Goal: Task Accomplishment & Management: Complete application form

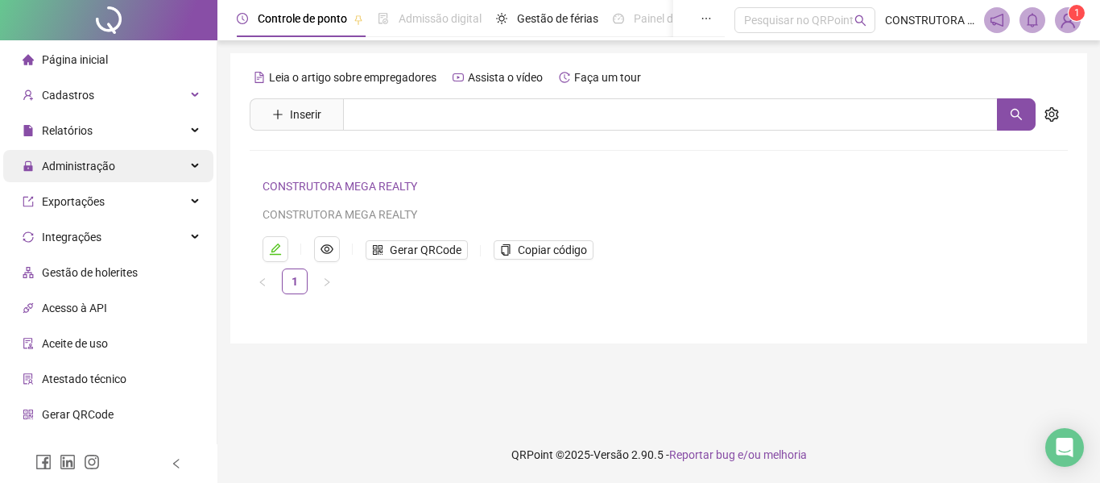
click at [111, 170] on span "Administração" at bounding box center [78, 166] width 73 height 13
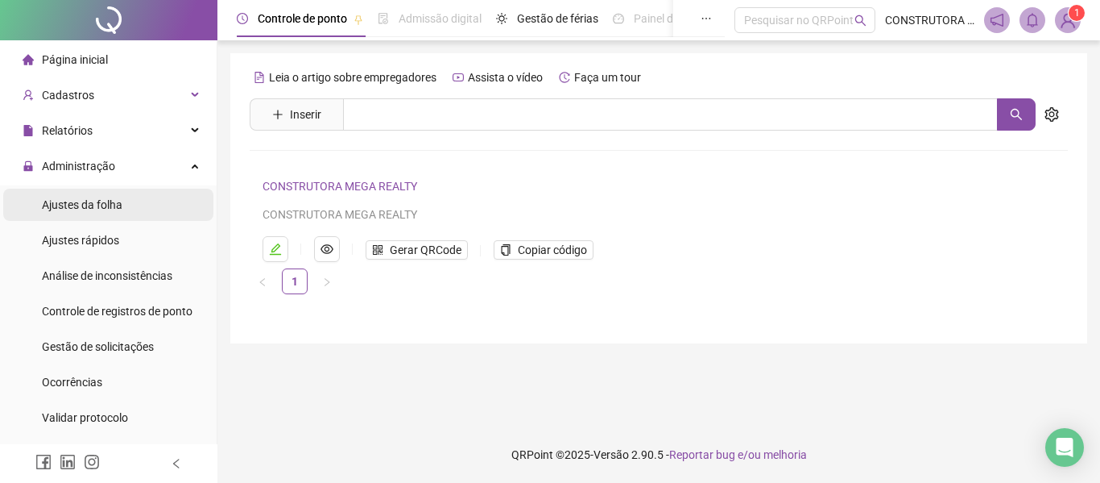
click at [107, 210] on span "Ajustes da folha" at bounding box center [82, 204] width 81 height 13
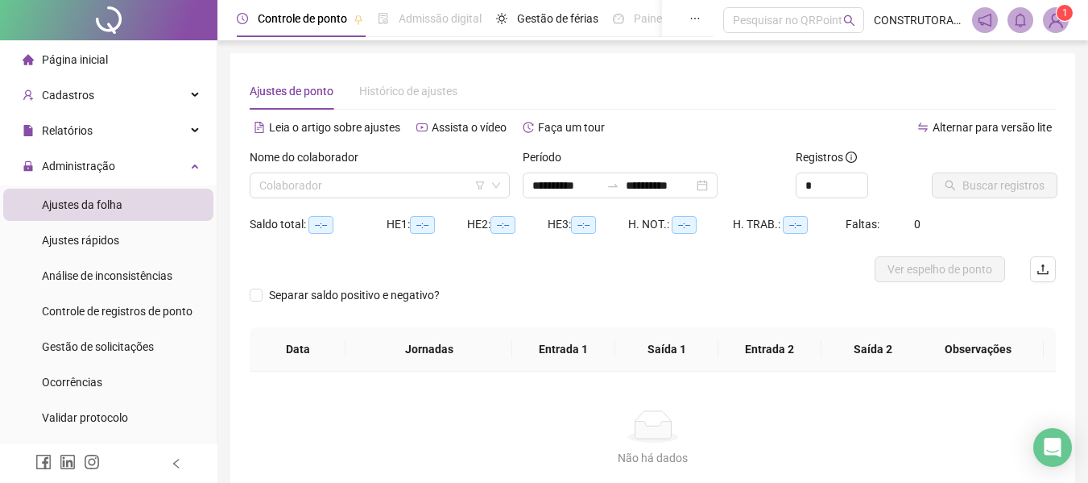
type input "**********"
click at [540, 184] on input "**********" at bounding box center [566, 185] width 68 height 18
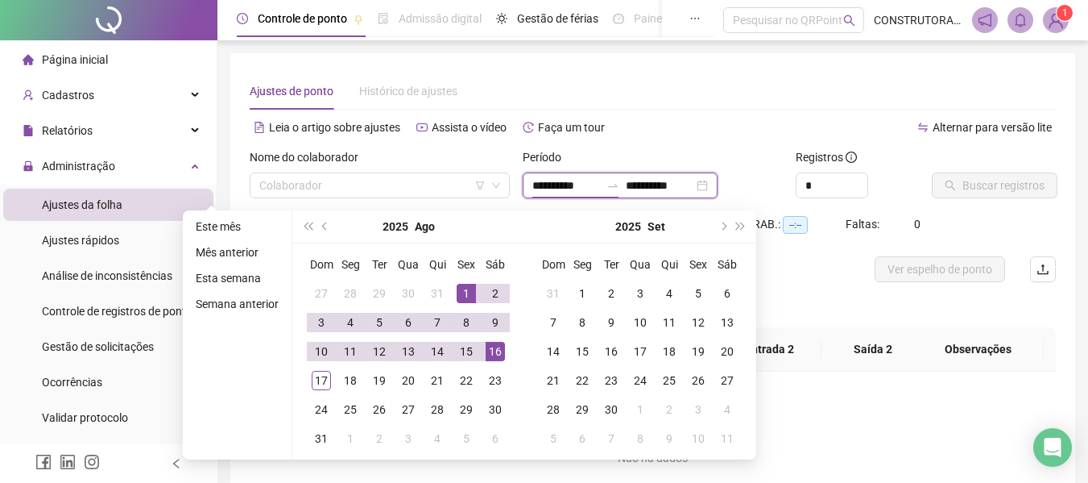
click at [534, 184] on input "**********" at bounding box center [566, 185] width 68 height 18
click at [327, 228] on button "prev-year" at bounding box center [326, 226] width 18 height 32
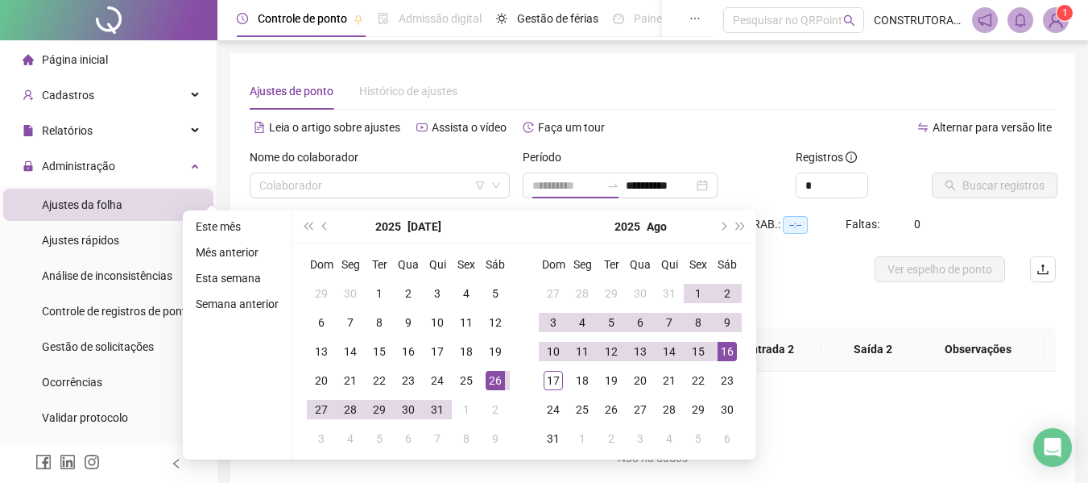
type input "**********"
click at [494, 376] on div "26" at bounding box center [495, 380] width 19 height 19
type input "**********"
click at [707, 355] on div "15" at bounding box center [698, 351] width 19 height 19
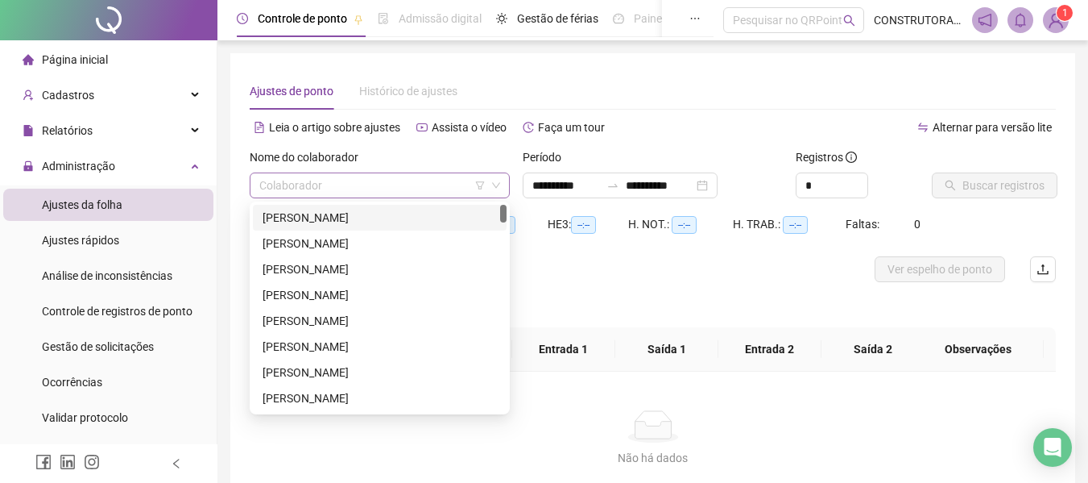
click at [504, 185] on div "Colaborador" at bounding box center [380, 185] width 260 height 26
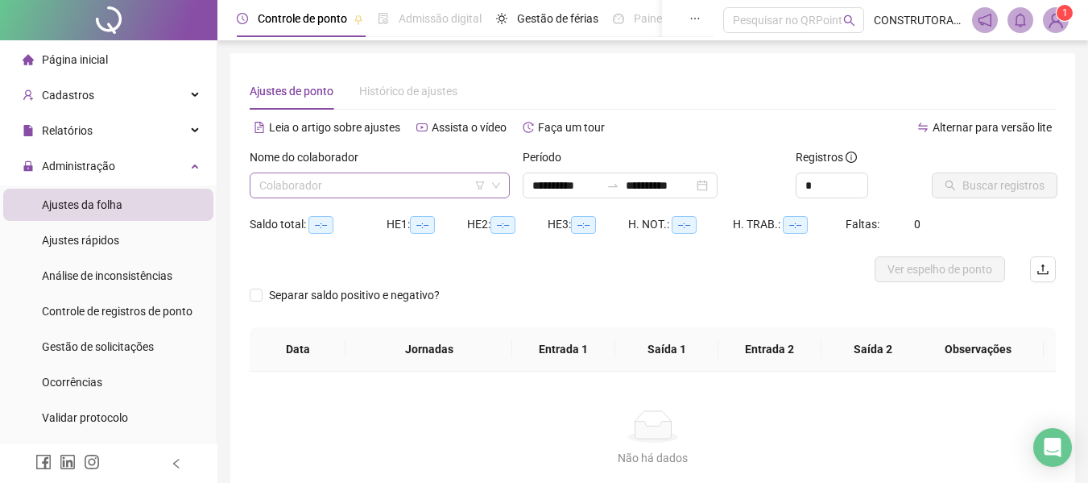
click at [340, 181] on input "search" at bounding box center [372, 185] width 226 height 24
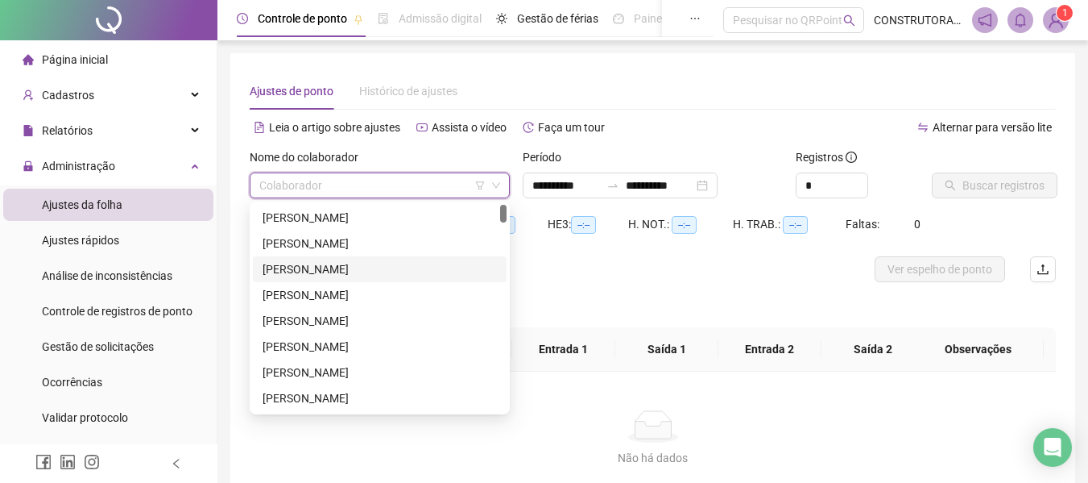
click at [347, 271] on div "[PERSON_NAME]" at bounding box center [380, 269] width 234 height 18
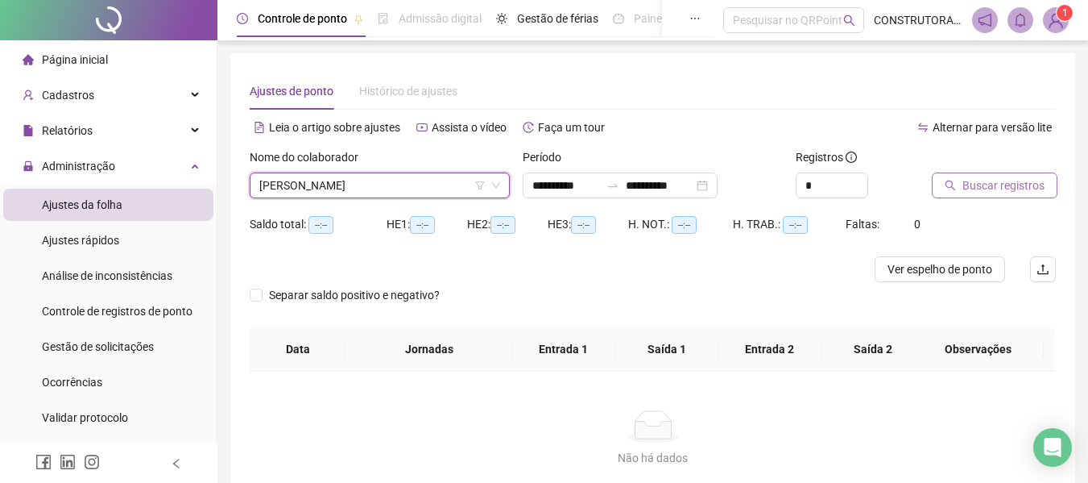
click at [966, 192] on span "Buscar registros" at bounding box center [1004, 185] width 82 height 18
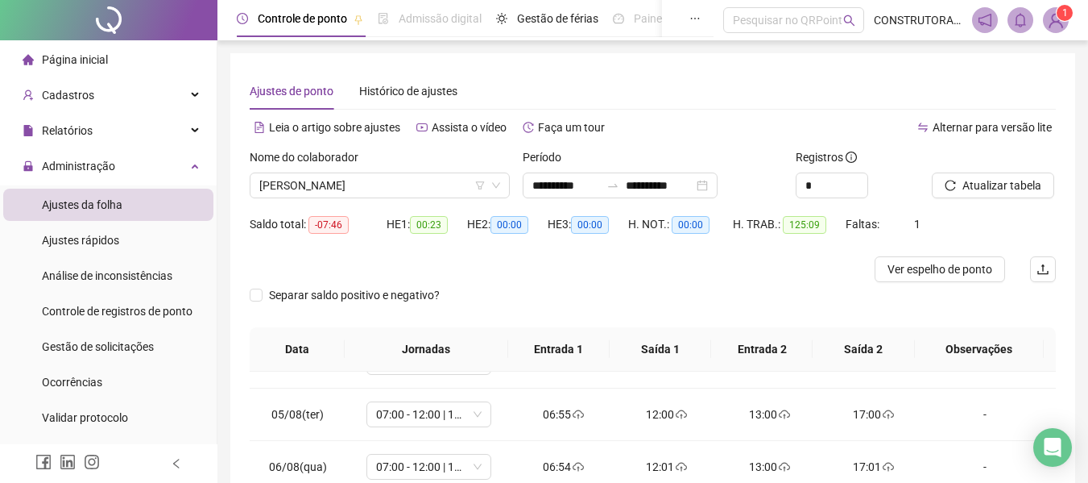
scroll to position [353, 0]
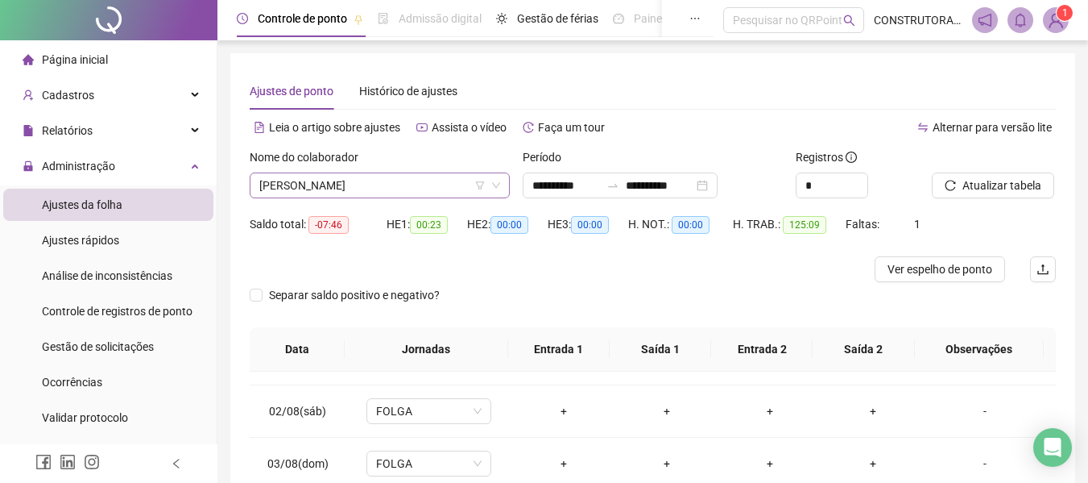
click at [323, 185] on span "[PERSON_NAME]" at bounding box center [379, 185] width 241 height 24
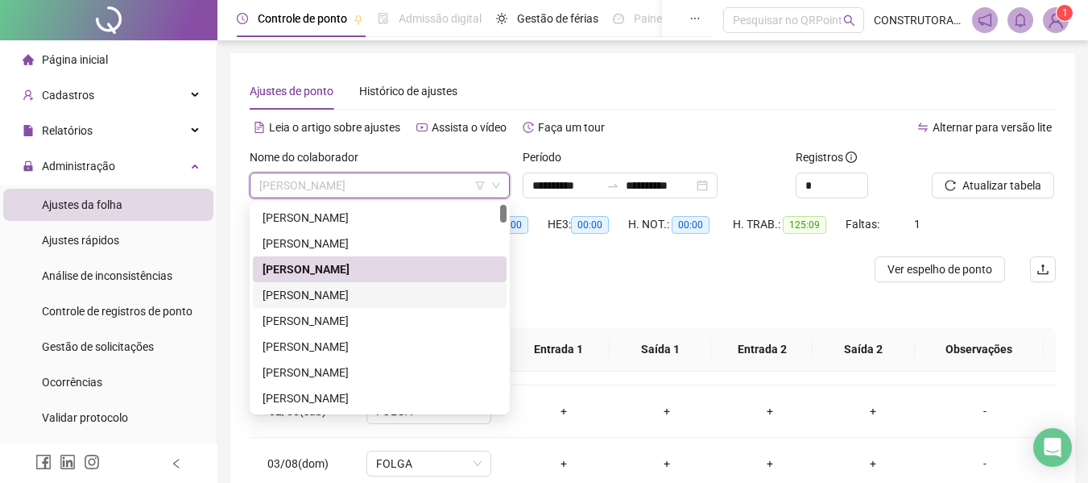
click at [360, 297] on div "[PERSON_NAME]" at bounding box center [380, 295] width 234 height 18
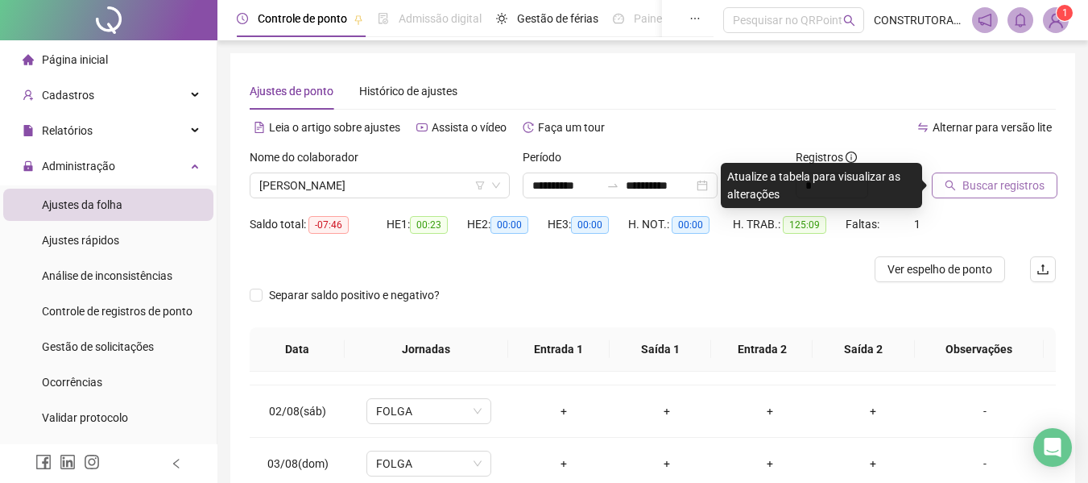
click at [972, 179] on span "Buscar registros" at bounding box center [1004, 185] width 82 height 18
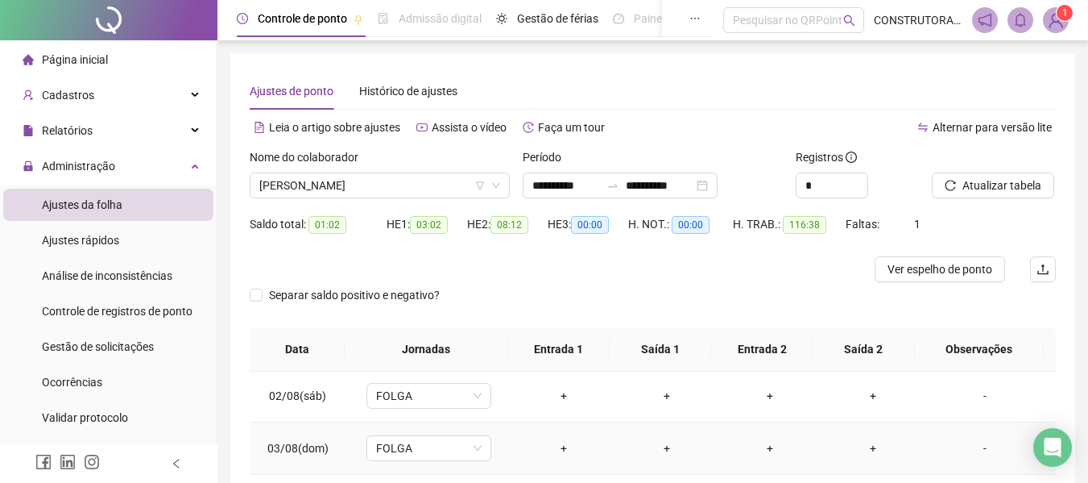
scroll to position [322, 0]
click at [980, 388] on div "-" at bounding box center [985, 389] width 95 height 18
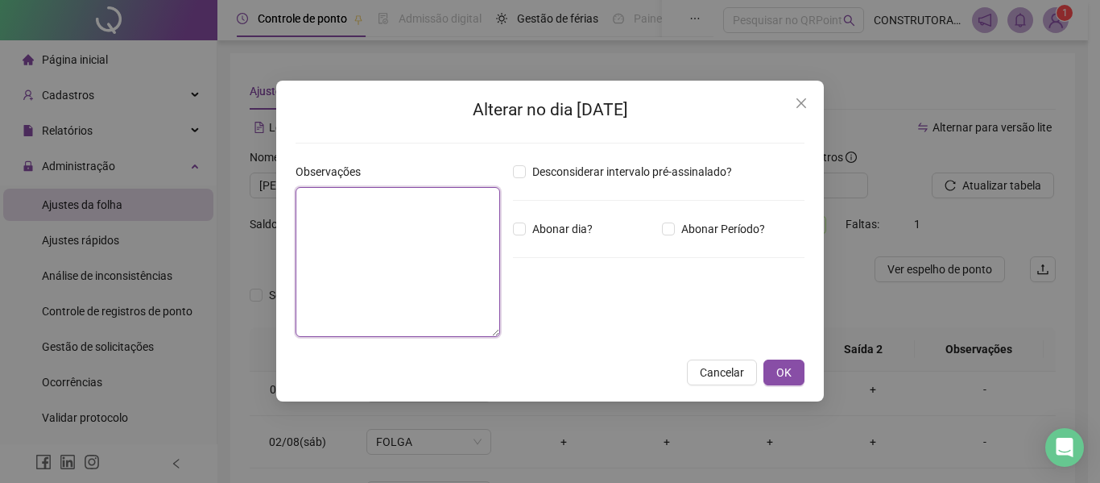
click at [412, 231] on textarea at bounding box center [398, 262] width 205 height 150
type textarea "*****"
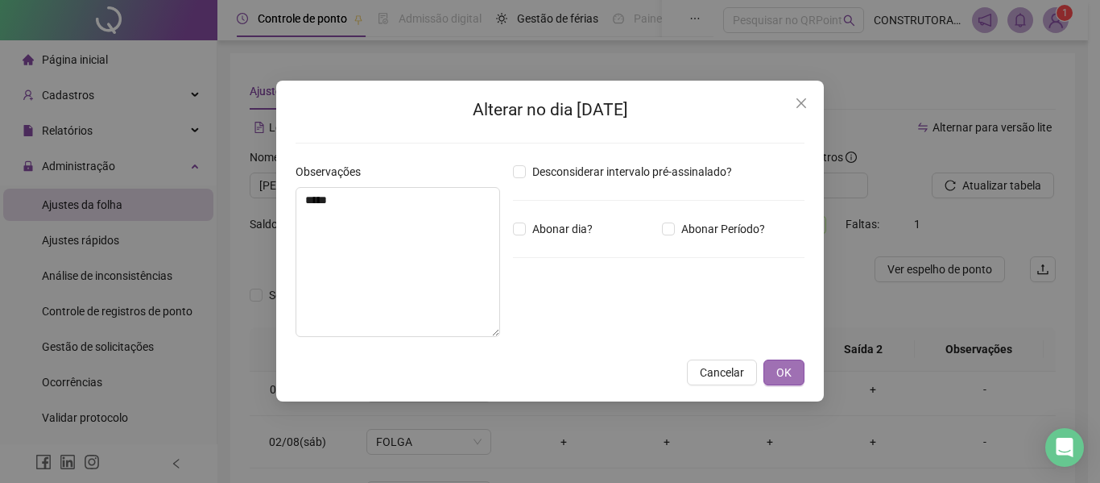
click at [791, 371] on button "OK" at bounding box center [784, 372] width 41 height 26
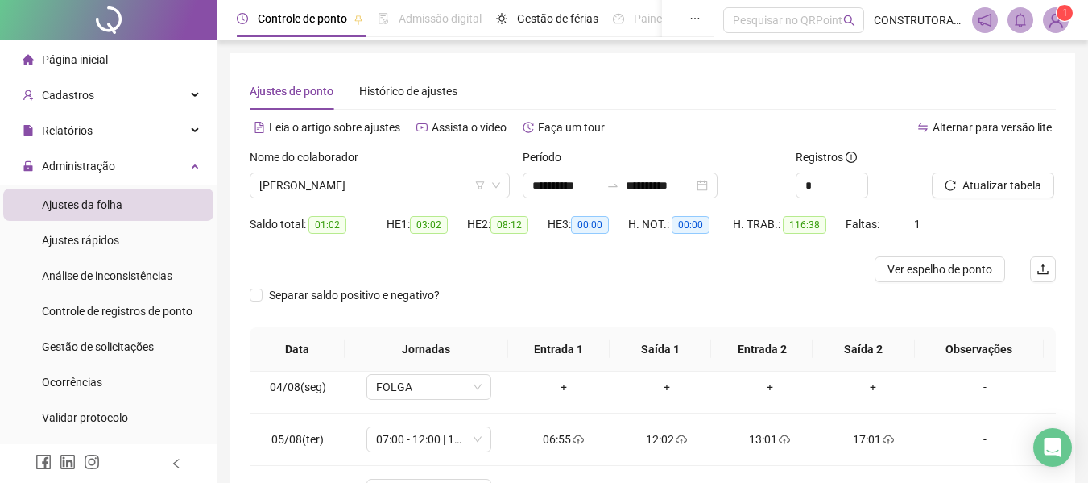
scroll to position [483, 0]
click at [972, 390] on div "-" at bounding box center [985, 385] width 95 height 18
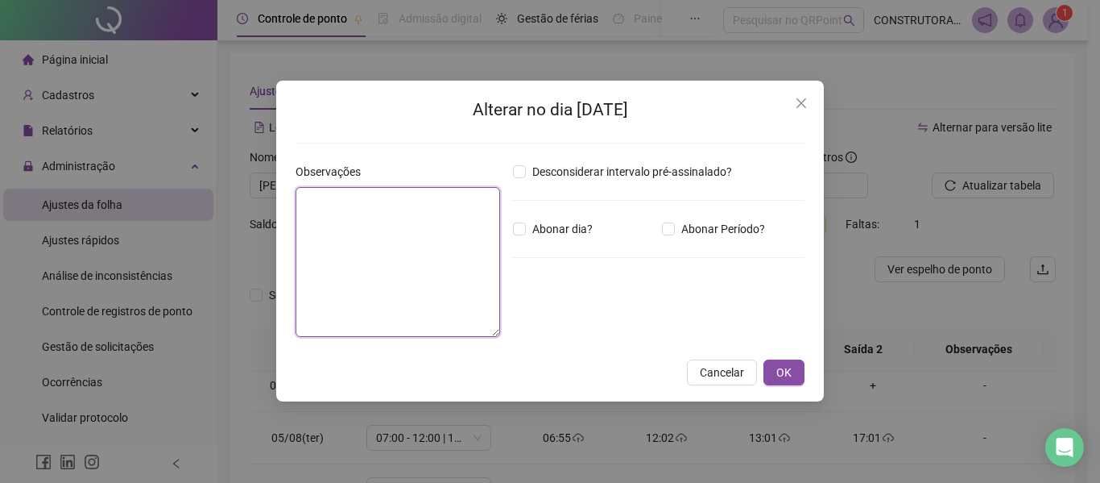
click at [421, 274] on textarea at bounding box center [398, 262] width 205 height 150
type textarea "*****"
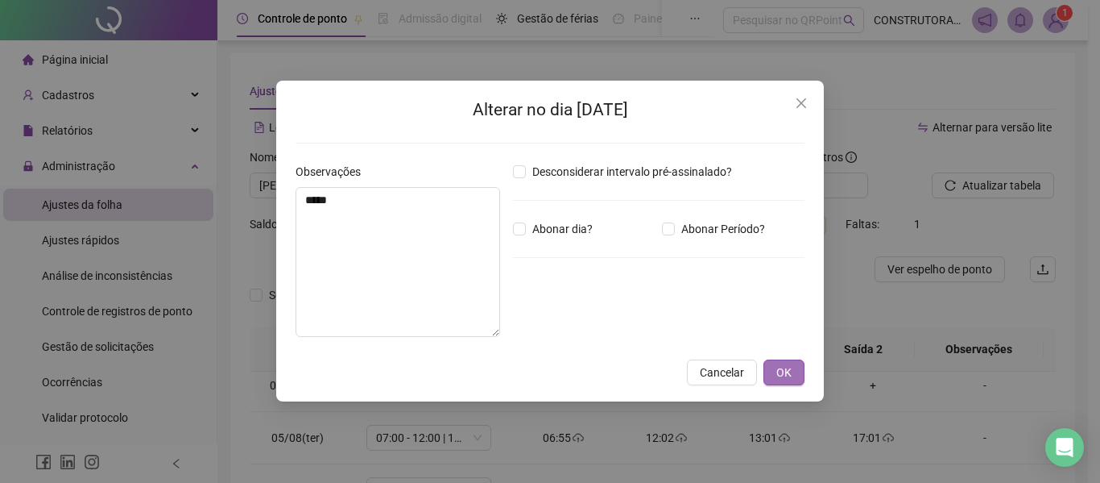
click at [775, 368] on button "OK" at bounding box center [784, 372] width 41 height 26
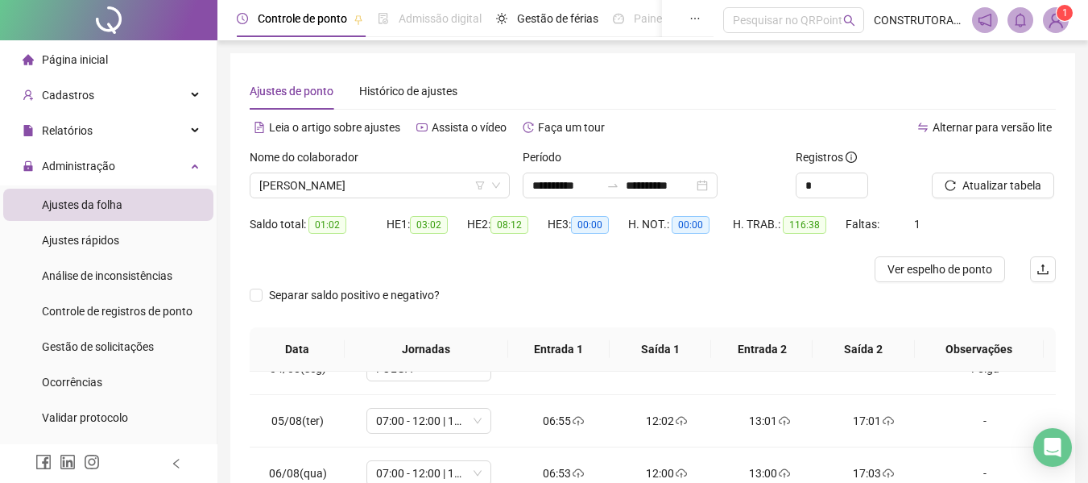
scroll to position [433, 0]
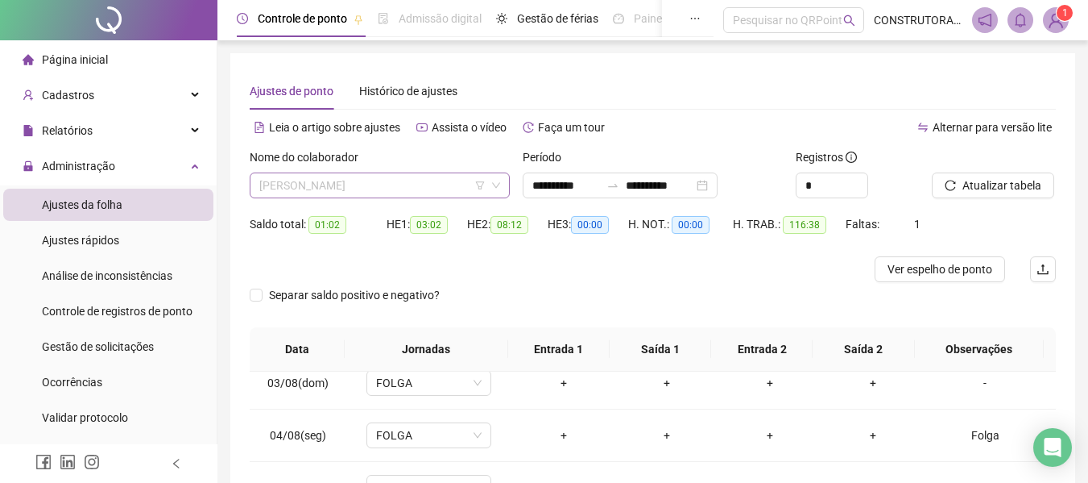
click at [328, 186] on span "[PERSON_NAME]" at bounding box center [379, 185] width 241 height 24
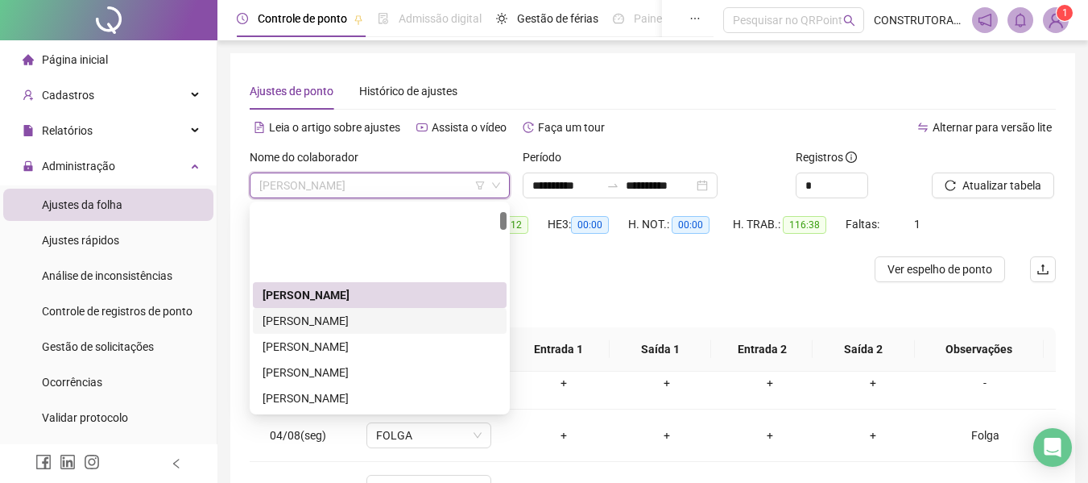
scroll to position [81, 0]
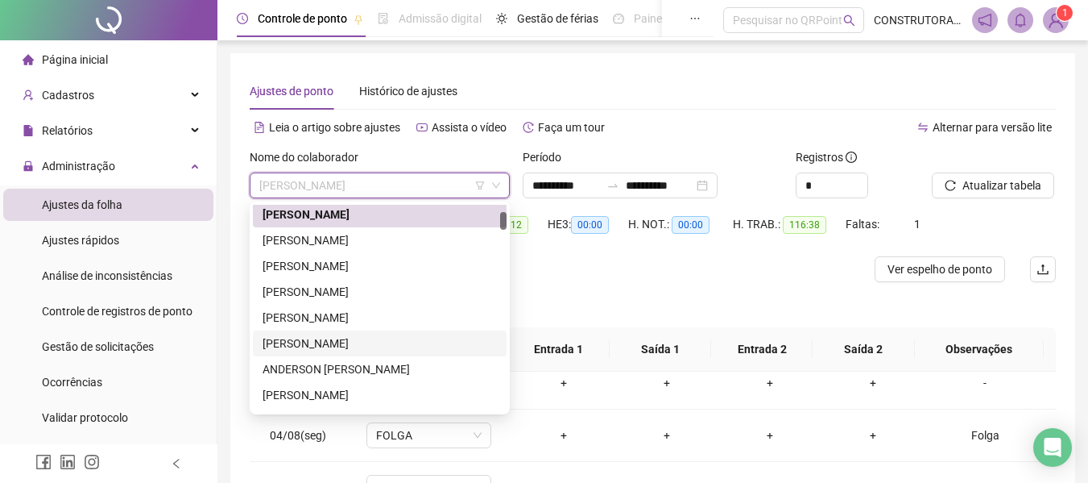
click at [327, 343] on div "[PERSON_NAME]" at bounding box center [380, 343] width 234 height 18
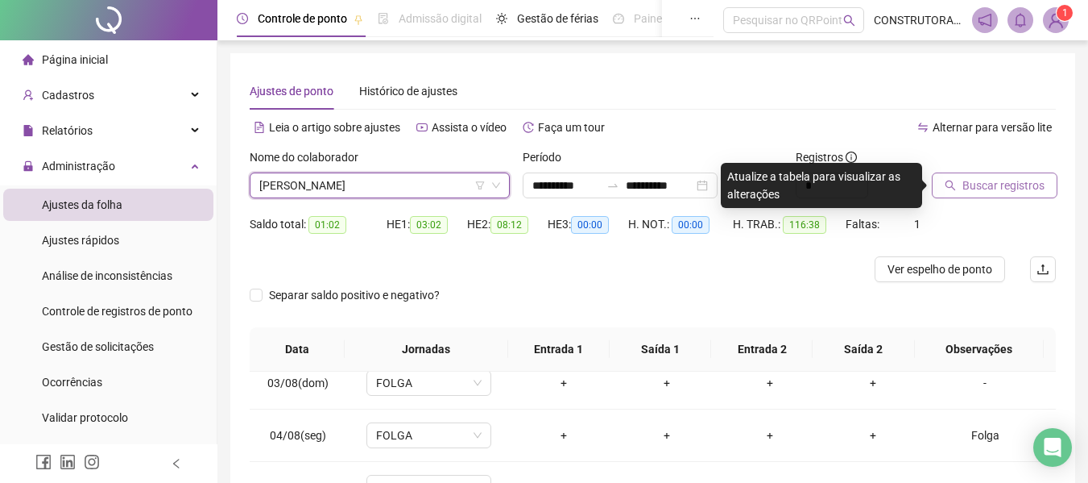
click at [997, 189] on span "Buscar registros" at bounding box center [1004, 185] width 82 height 18
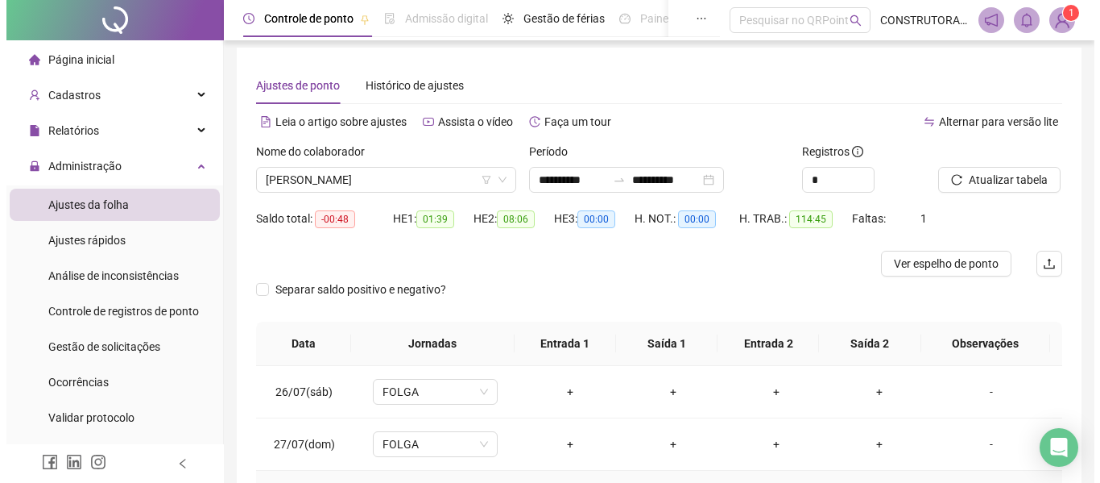
scroll to position [0, 0]
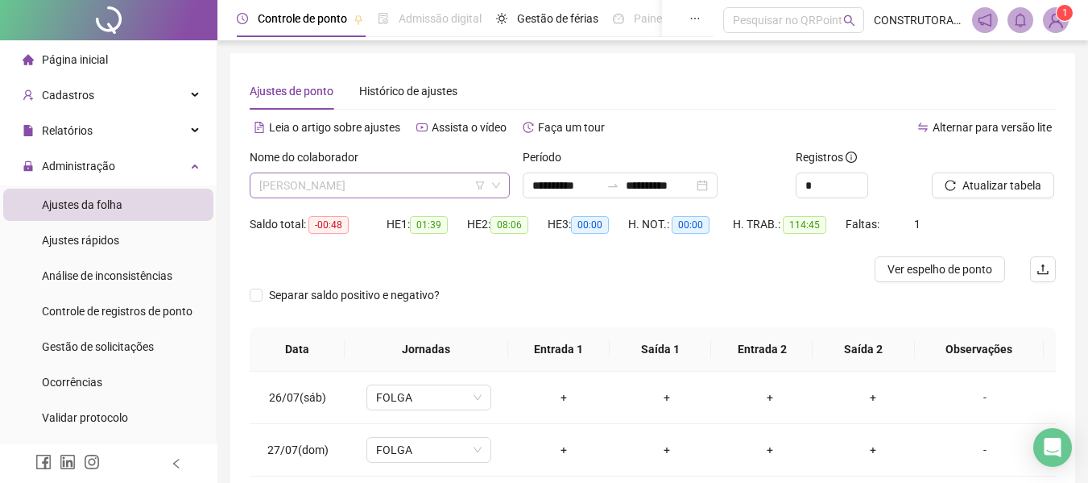
click at [441, 184] on span "[PERSON_NAME]" at bounding box center [379, 185] width 241 height 24
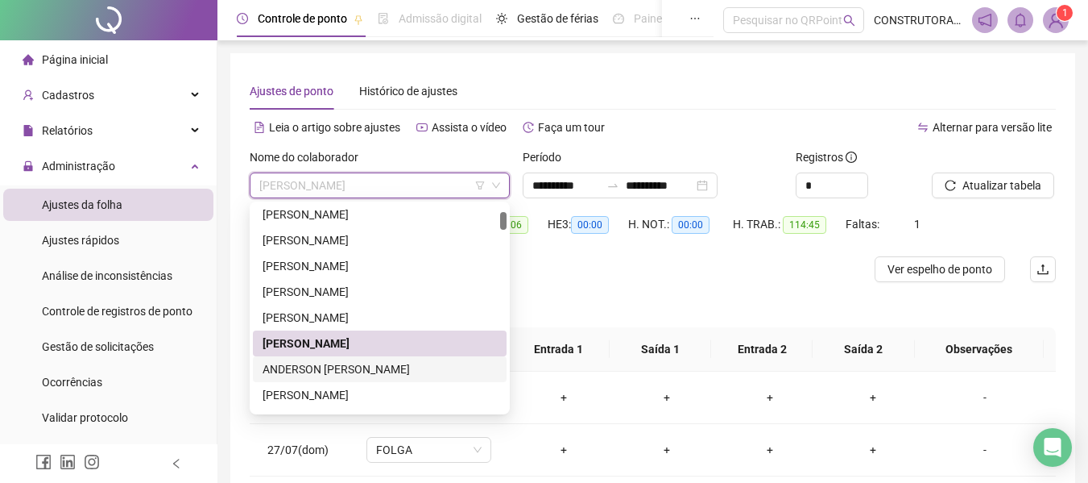
click at [351, 358] on div "ANDERSON [PERSON_NAME]" at bounding box center [380, 369] width 254 height 26
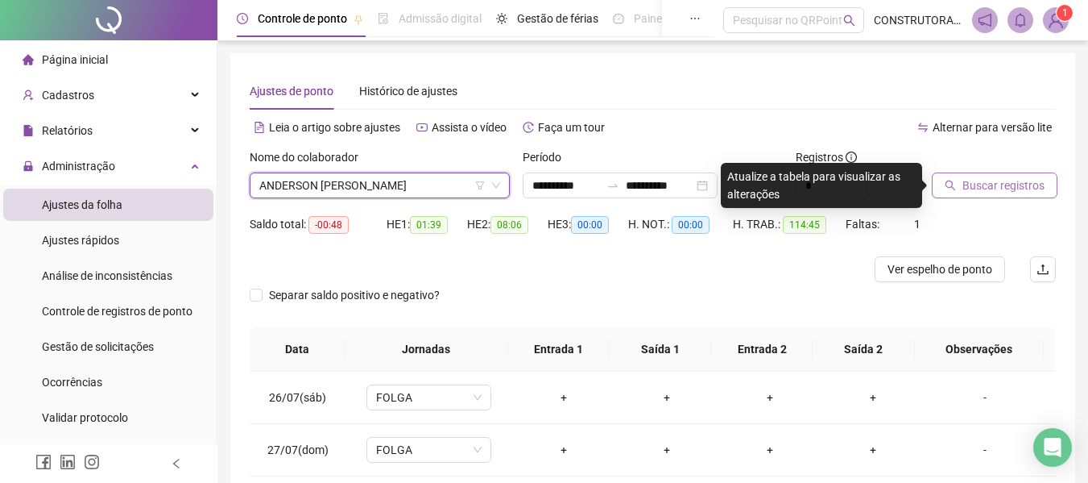
click at [992, 189] on span "Buscar registros" at bounding box center [1004, 185] width 82 height 18
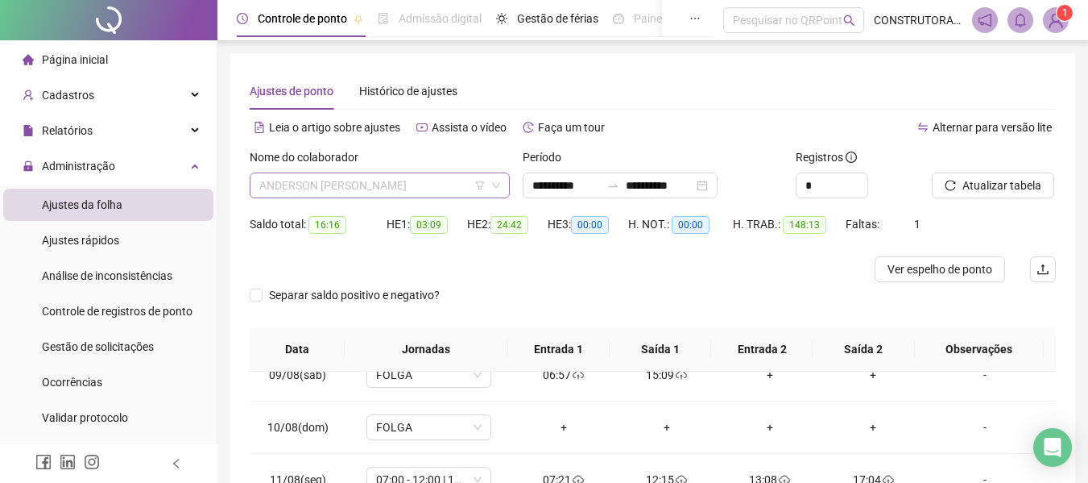
click at [490, 185] on span "ANDERSON [PERSON_NAME]" at bounding box center [379, 185] width 241 height 24
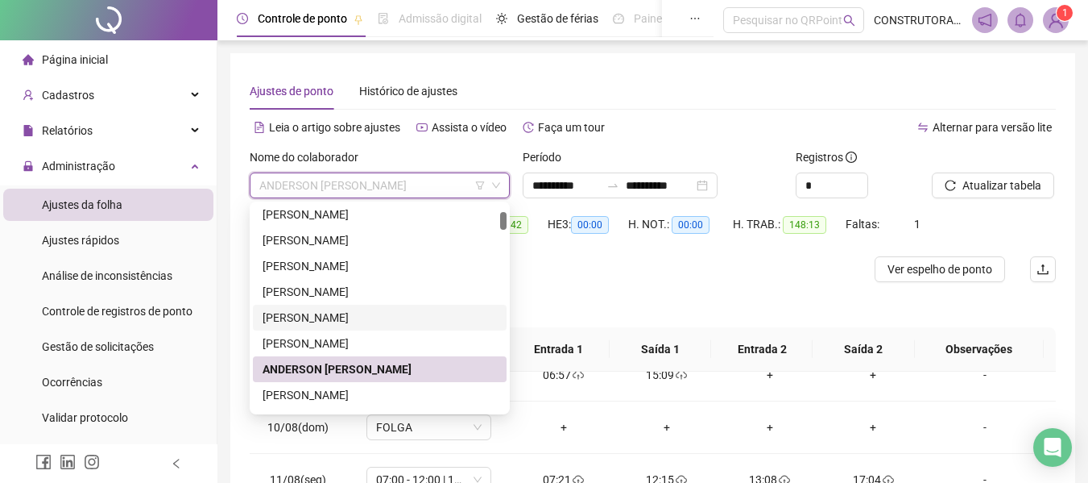
scroll to position [242, 0]
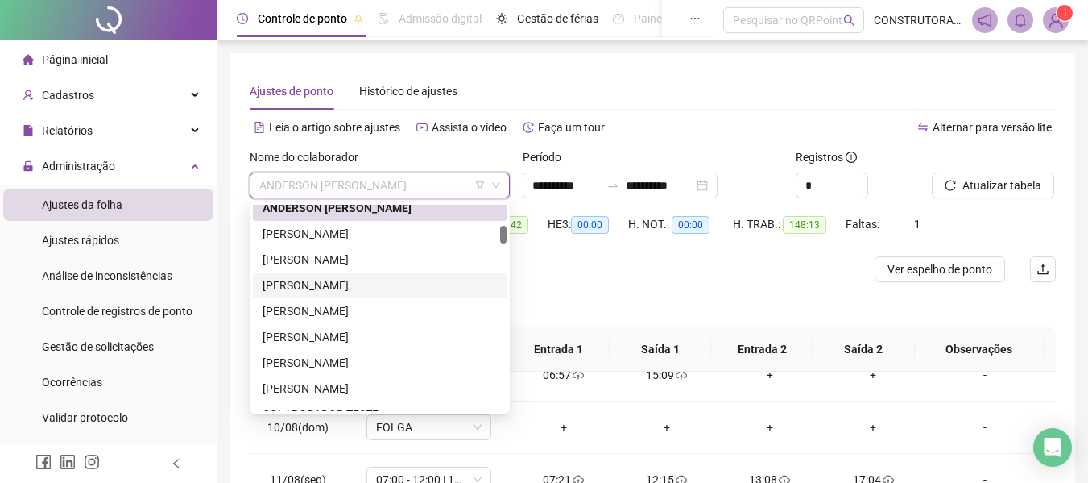
click at [363, 292] on div "[PERSON_NAME]" at bounding box center [380, 285] width 234 height 18
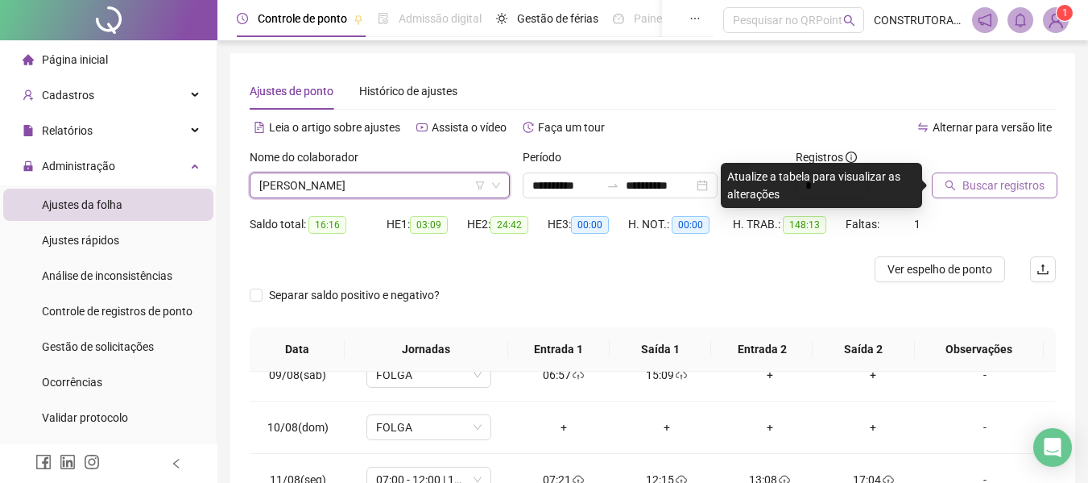
click at [976, 189] on span "Buscar registros" at bounding box center [1004, 185] width 82 height 18
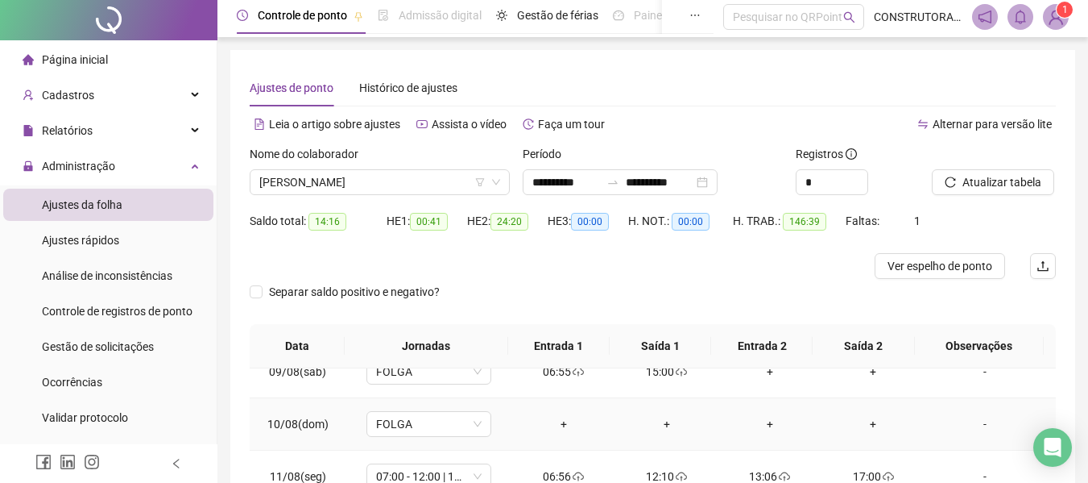
scroll to position [0, 0]
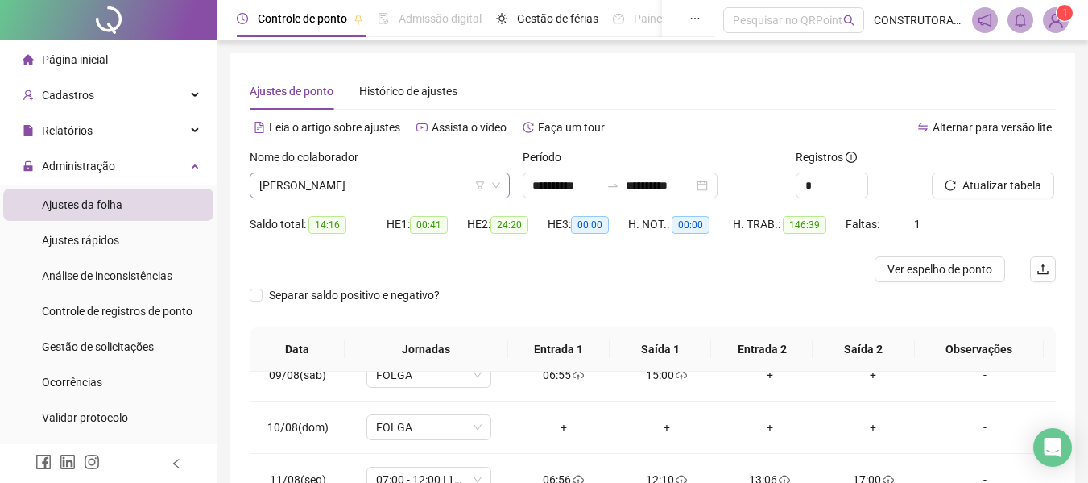
click at [412, 191] on span "[PERSON_NAME]" at bounding box center [379, 185] width 241 height 24
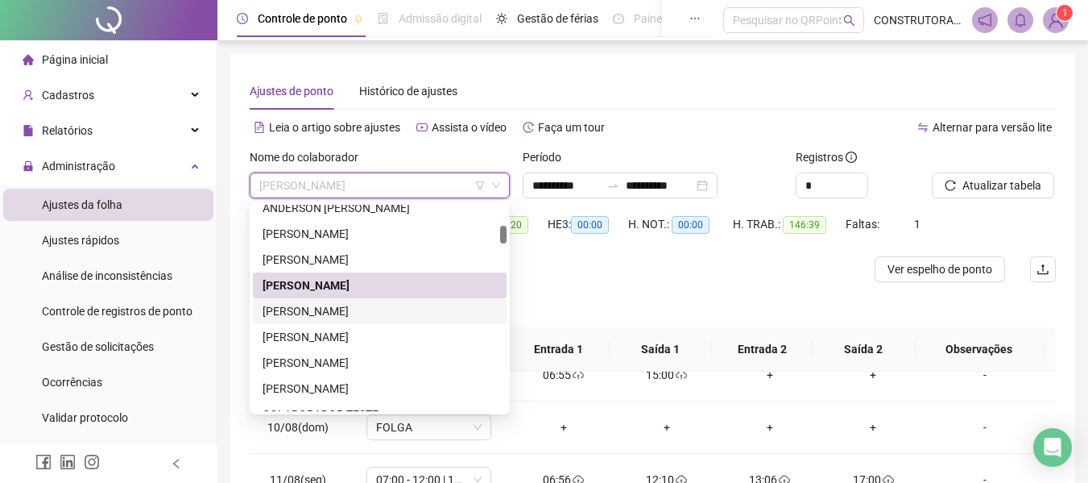
click at [342, 314] on div "[PERSON_NAME]" at bounding box center [380, 311] width 234 height 18
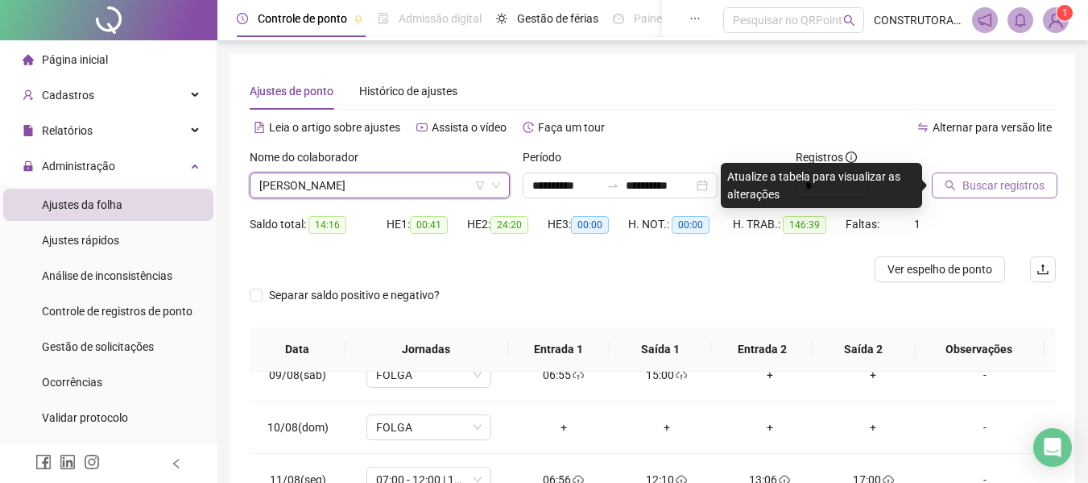
click at [997, 188] on span "Buscar registros" at bounding box center [1004, 185] width 82 height 18
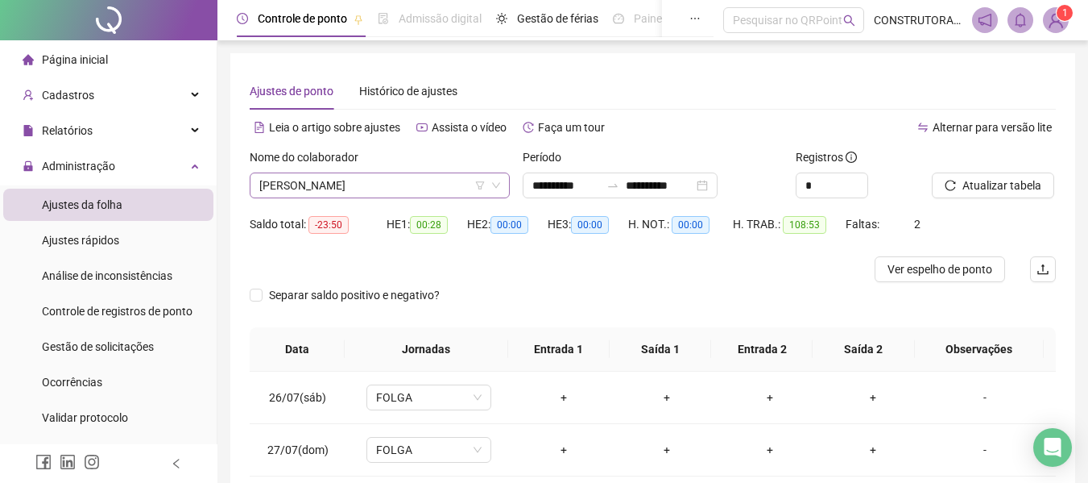
click at [383, 189] on span "[PERSON_NAME]" at bounding box center [379, 185] width 241 height 24
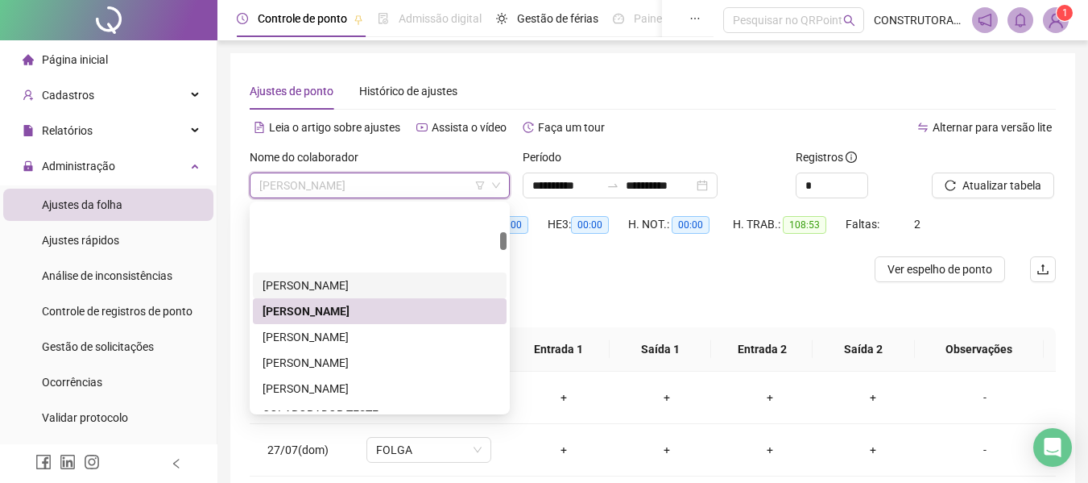
scroll to position [322, 0]
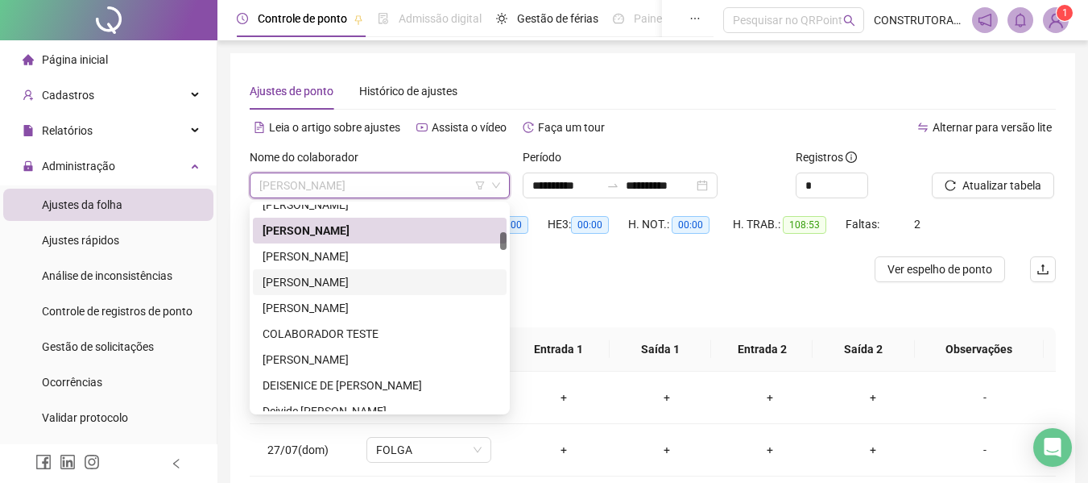
click at [301, 289] on div "[PERSON_NAME]" at bounding box center [380, 282] width 234 height 18
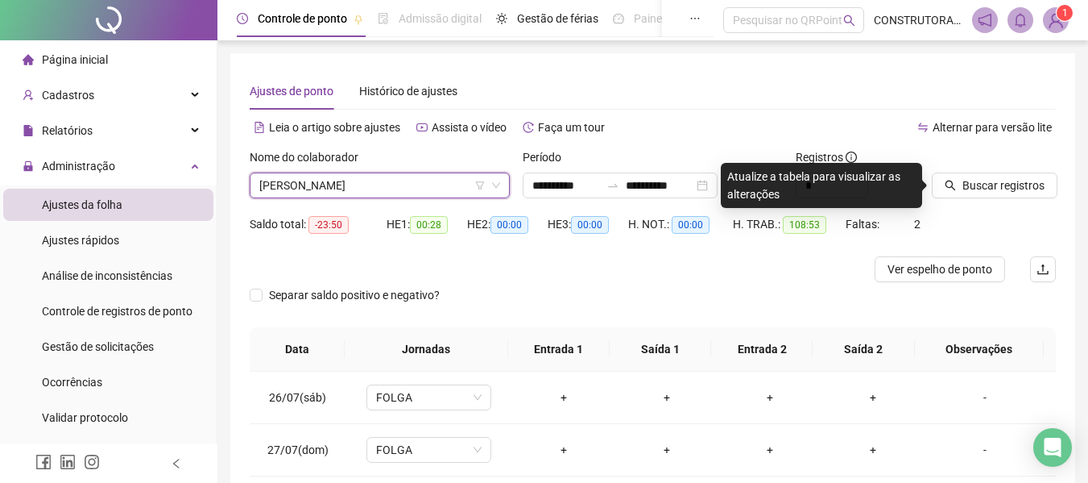
click at [968, 205] on div "Buscar registros" at bounding box center [994, 179] width 137 height 63
click at [950, 182] on icon "search" at bounding box center [950, 185] width 11 height 11
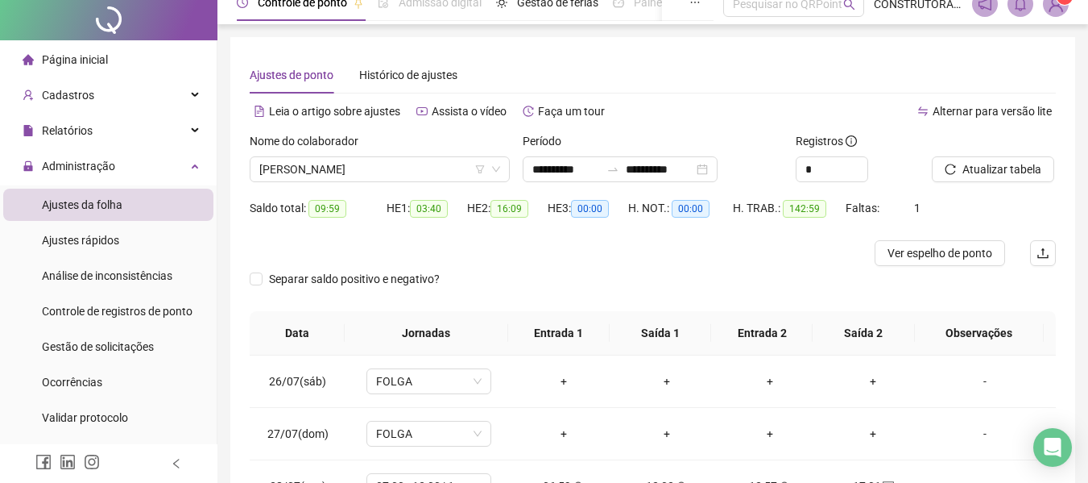
scroll to position [0, 0]
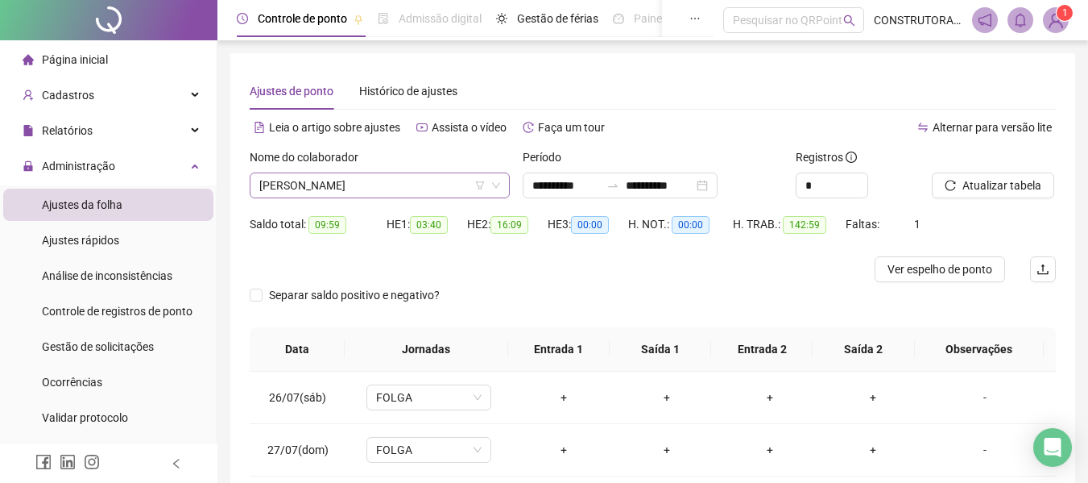
click at [404, 172] on div "[PERSON_NAME]" at bounding box center [380, 185] width 260 height 26
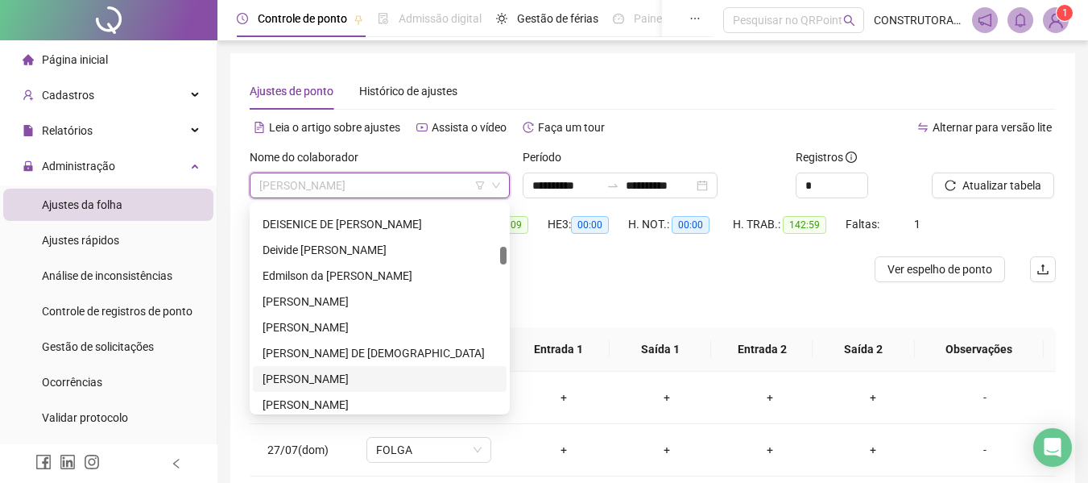
scroll to position [564, 0]
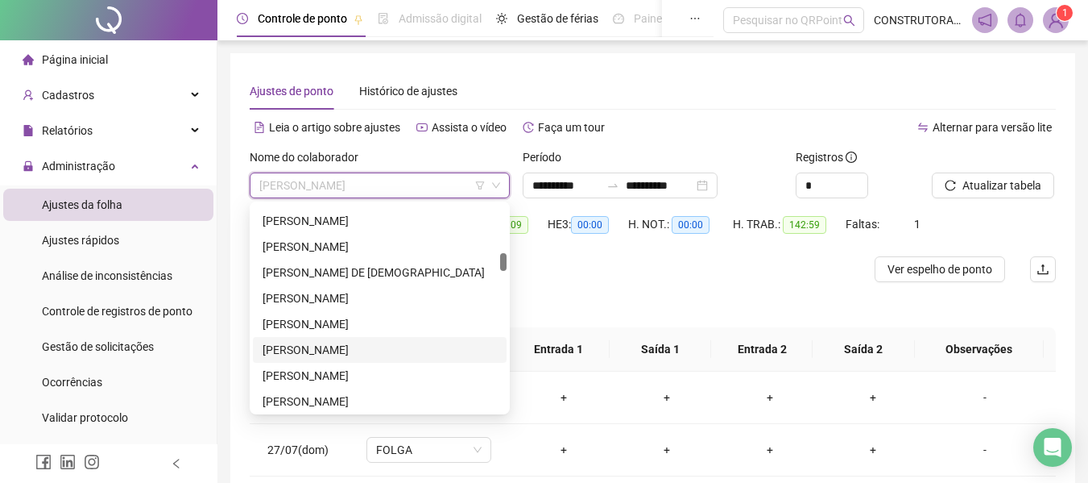
drag, startPoint x: 339, startPoint y: 355, endPoint x: 423, endPoint y: 333, distance: 86.8
click at [340, 354] on div "[PERSON_NAME]" at bounding box center [380, 350] width 234 height 18
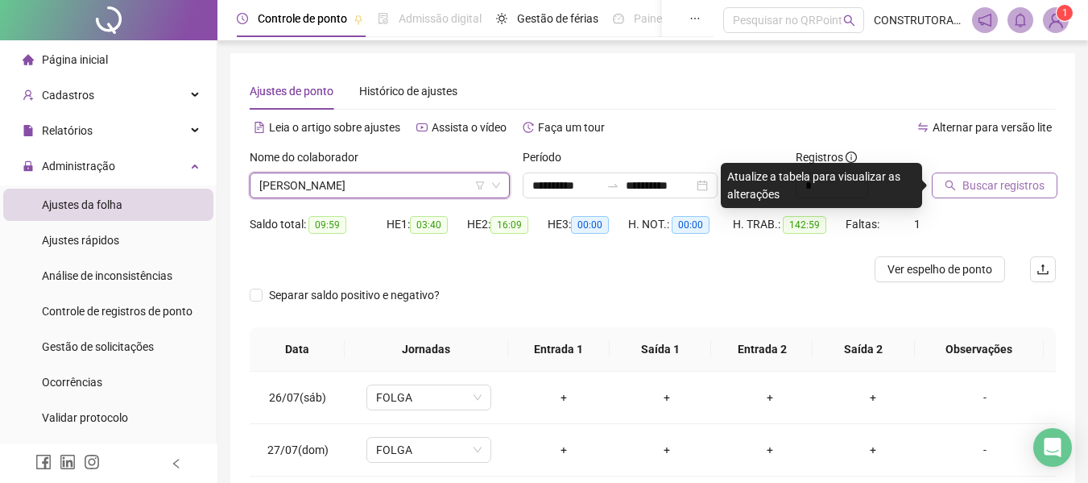
click at [1013, 190] on span "Buscar registros" at bounding box center [1004, 185] width 82 height 18
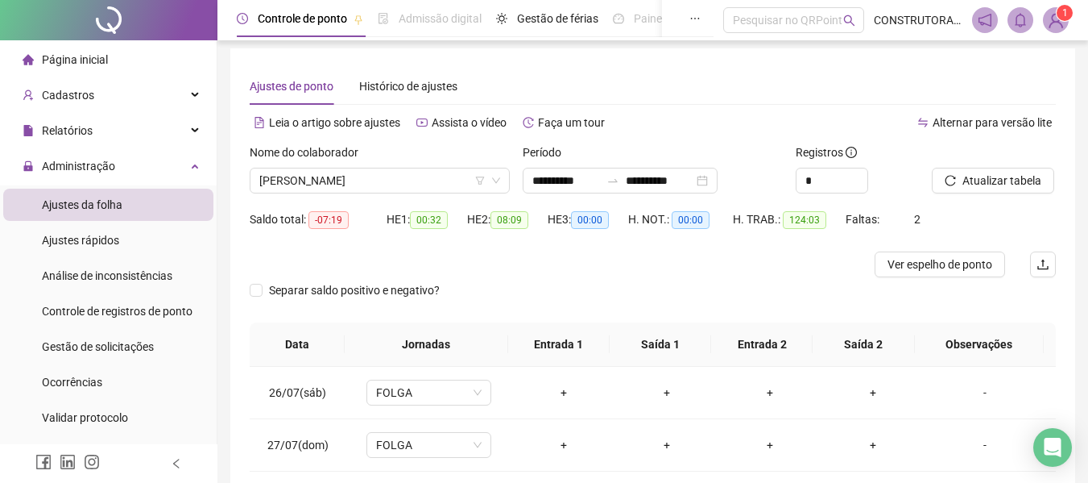
scroll to position [0, 0]
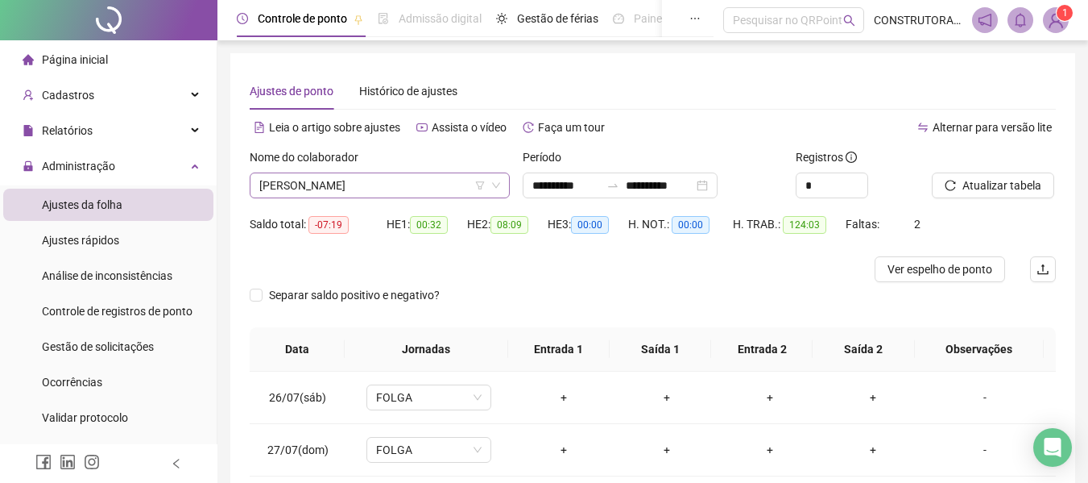
click at [394, 185] on span "[PERSON_NAME]" at bounding box center [379, 185] width 241 height 24
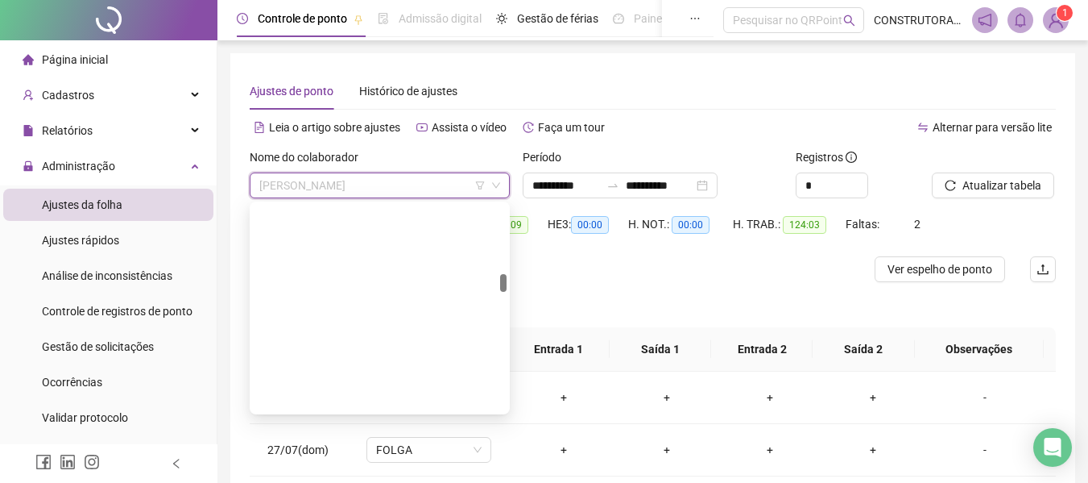
scroll to position [806, 0]
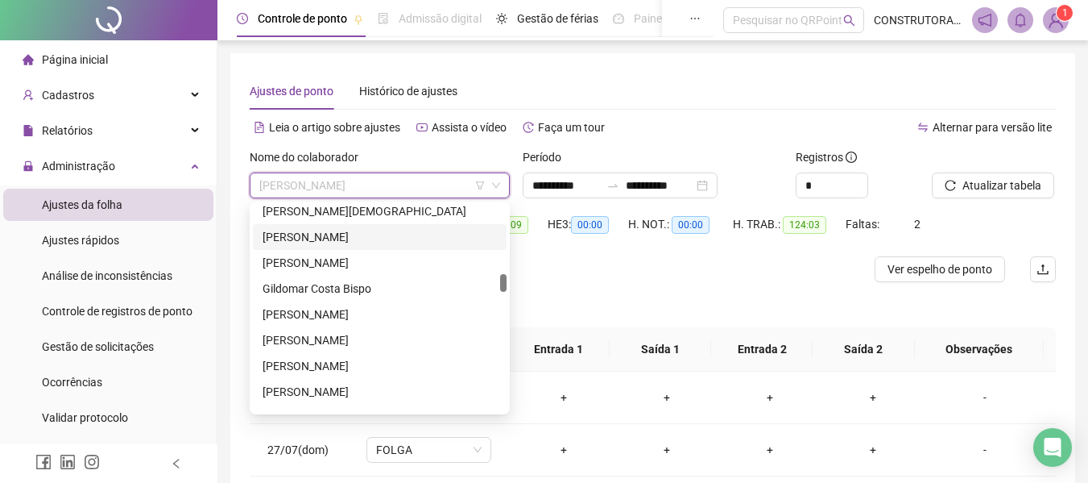
drag, startPoint x: 320, startPoint y: 242, endPoint x: 427, endPoint y: 242, distance: 107.1
click at [321, 242] on div "[PERSON_NAME]" at bounding box center [380, 237] width 234 height 18
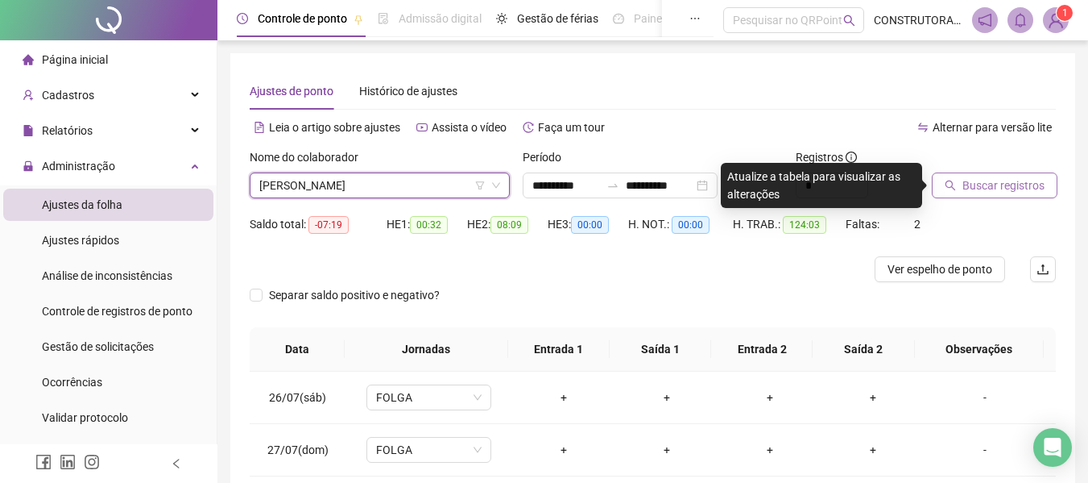
click at [1003, 196] on button "Buscar registros" at bounding box center [995, 185] width 126 height 26
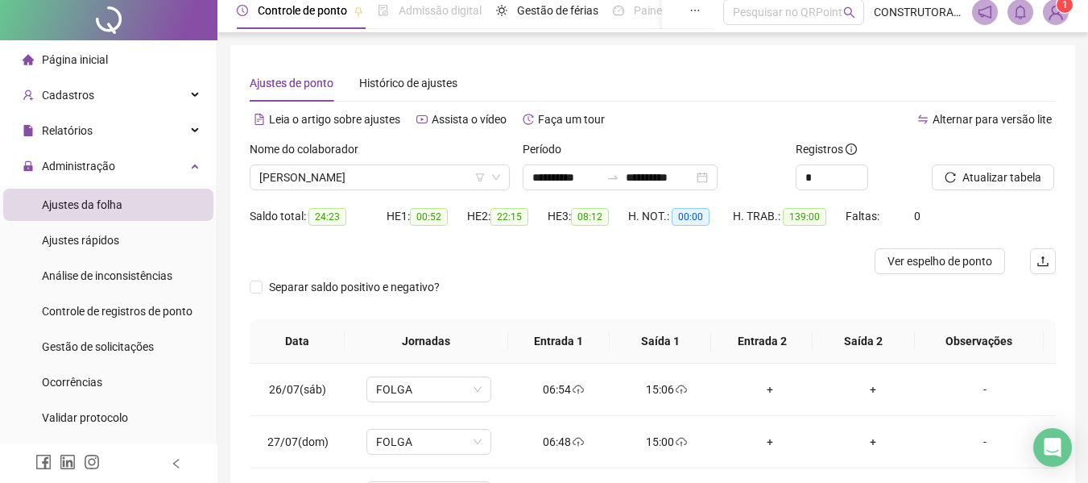
scroll to position [0, 0]
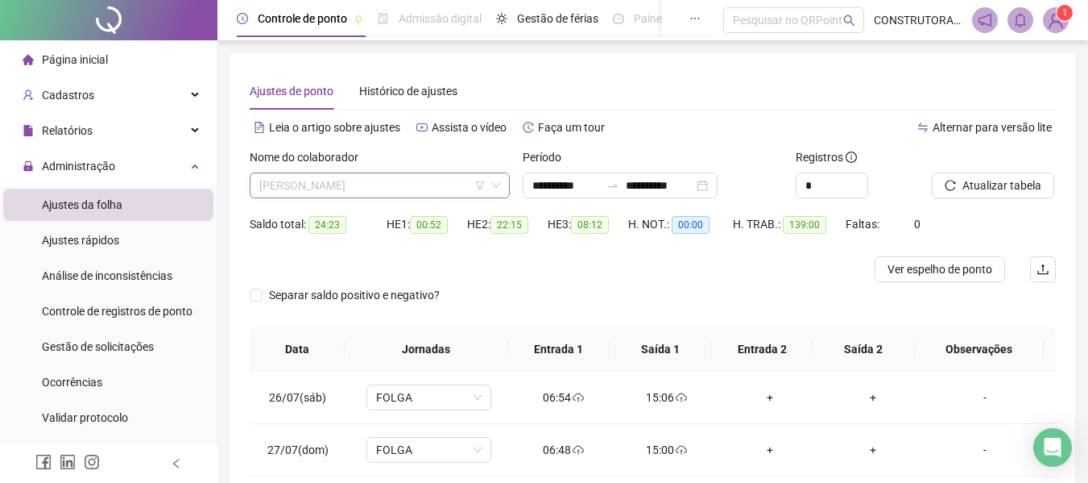
click at [349, 189] on span "[PERSON_NAME]" at bounding box center [379, 185] width 241 height 24
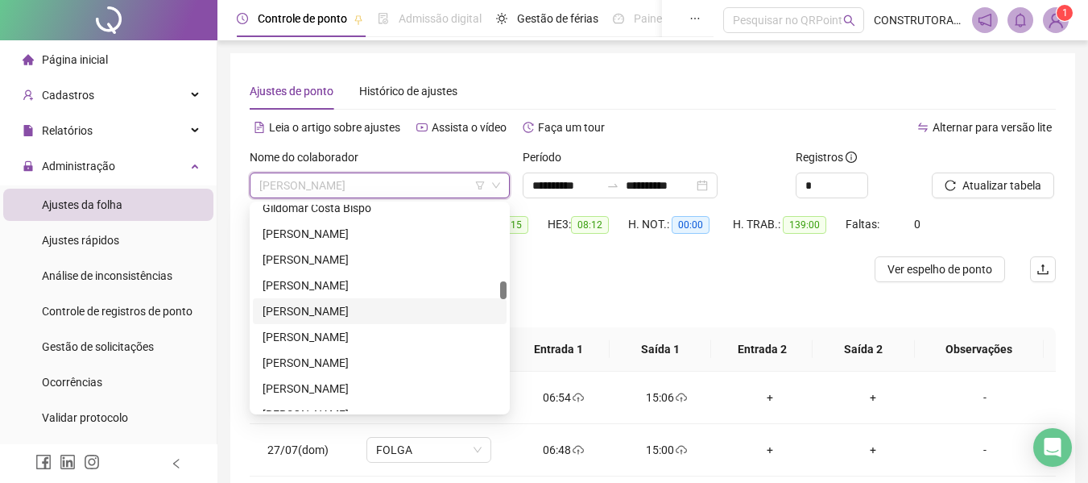
click at [340, 313] on div "[PERSON_NAME]" at bounding box center [380, 311] width 234 height 18
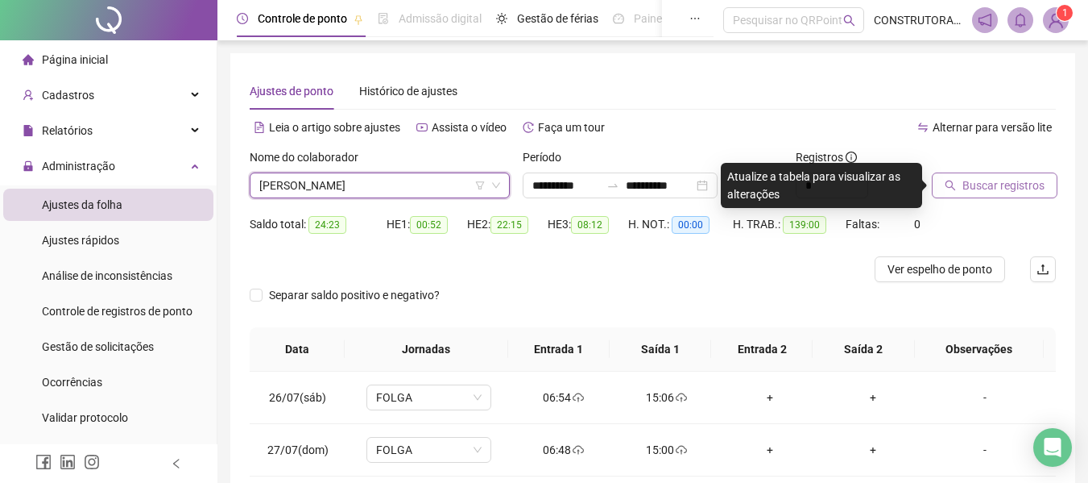
click at [960, 180] on button "Buscar registros" at bounding box center [995, 185] width 126 height 26
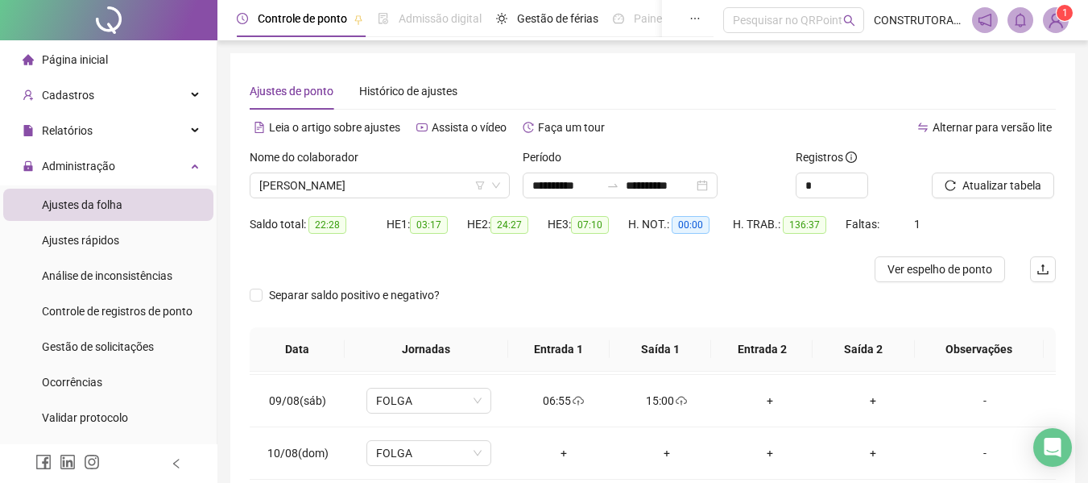
scroll to position [756, 0]
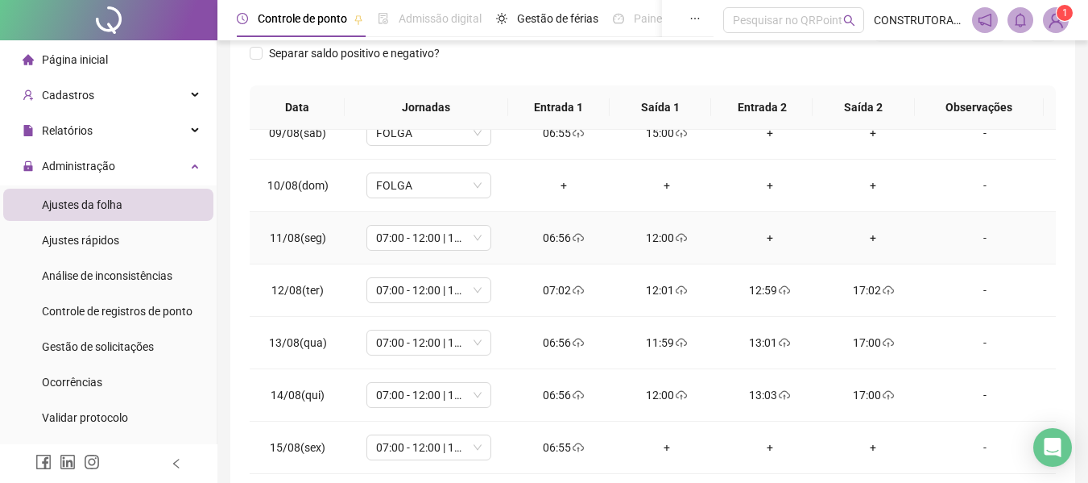
click at [972, 234] on div "-" at bounding box center [985, 238] width 95 height 18
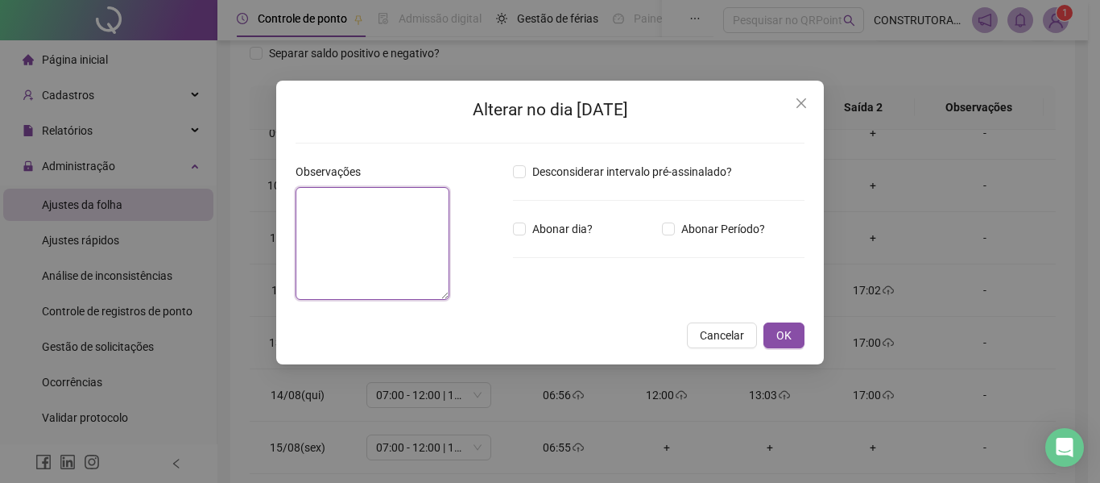
click at [422, 234] on textarea at bounding box center [373, 243] width 154 height 113
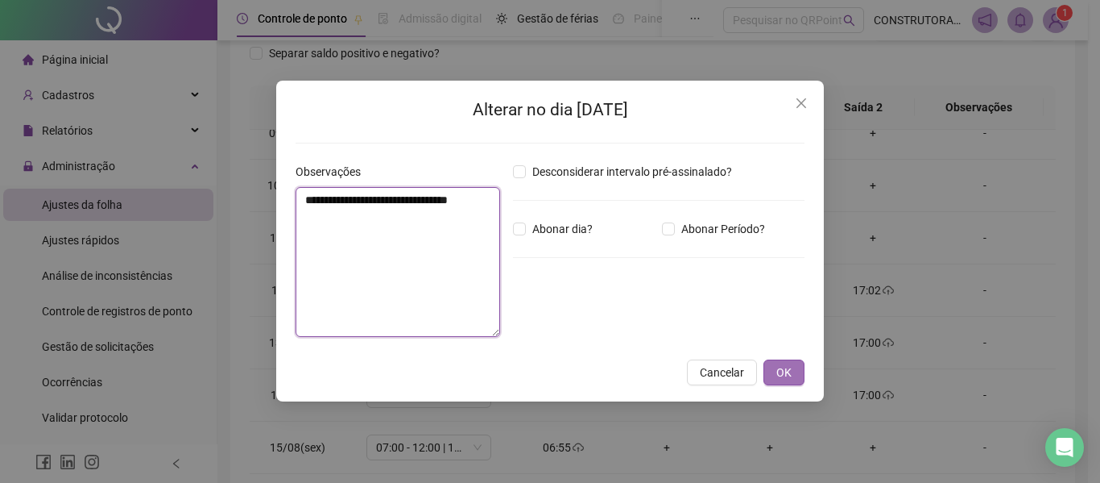
type textarea "**********"
click at [790, 377] on span "OK" at bounding box center [784, 372] width 15 height 18
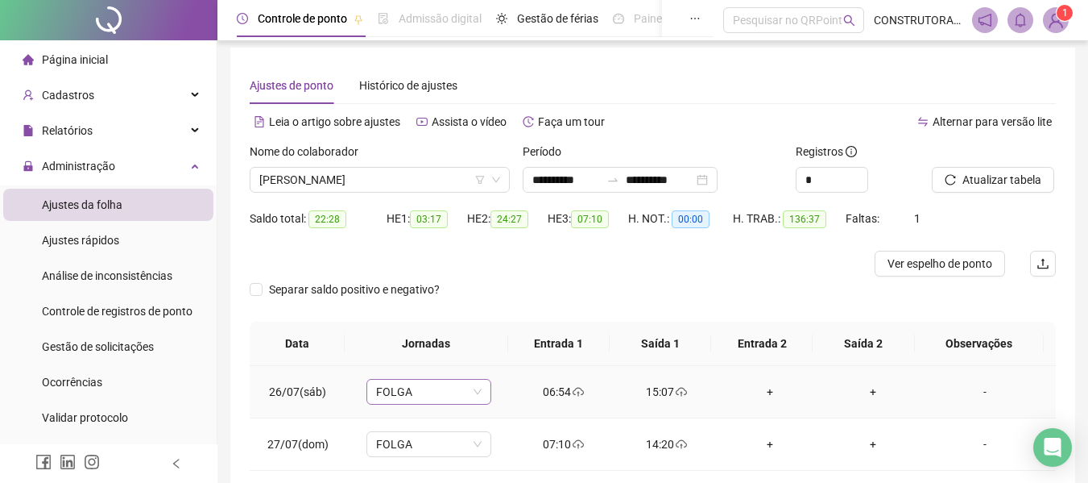
scroll to position [0, 0]
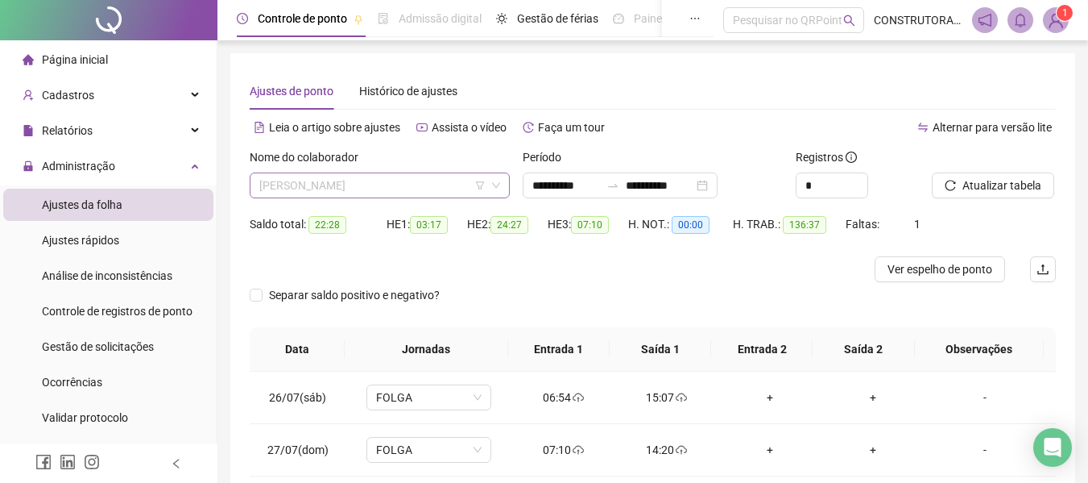
drag, startPoint x: 360, startPoint y: 179, endPoint x: 354, endPoint y: 186, distance: 9.2
click at [359, 181] on span "[PERSON_NAME]" at bounding box center [379, 185] width 241 height 24
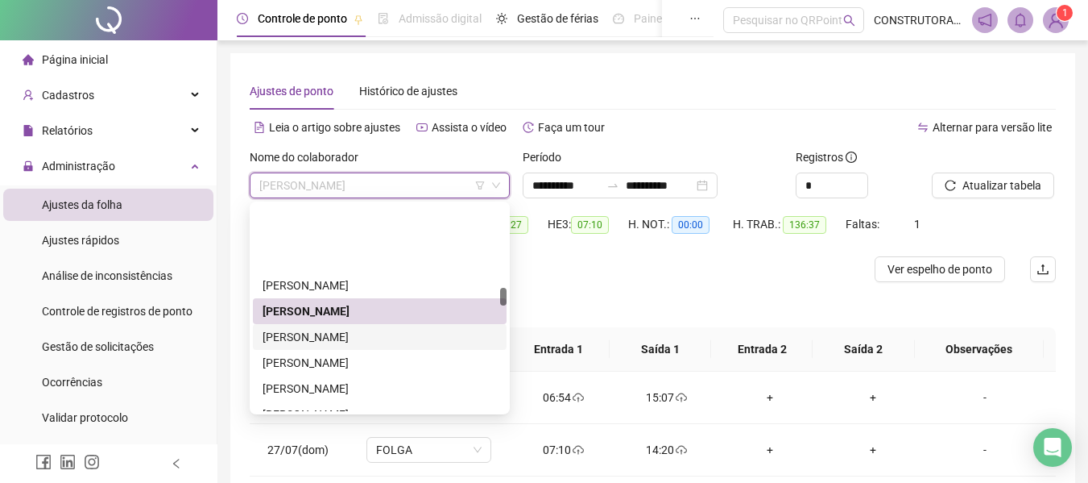
scroll to position [967, 0]
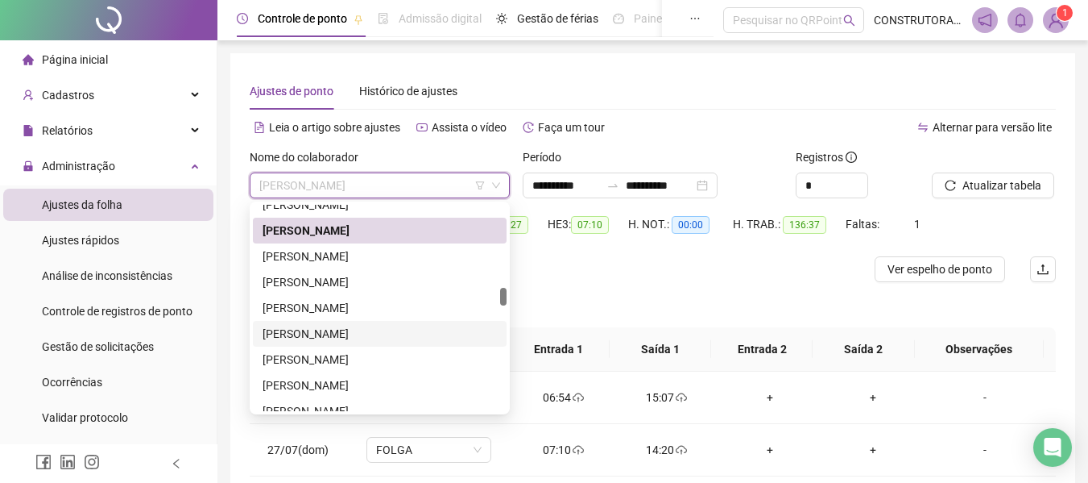
click at [335, 334] on div "[PERSON_NAME]" at bounding box center [380, 334] width 234 height 18
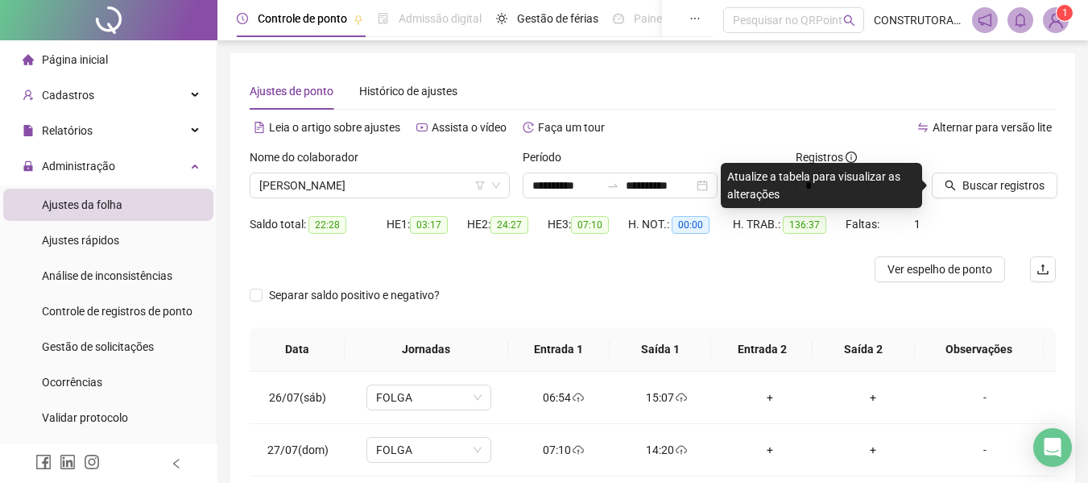
click at [926, 151] on div "Buscar registros" at bounding box center [994, 179] width 137 height 63
click at [952, 191] on button "Buscar registros" at bounding box center [995, 185] width 126 height 26
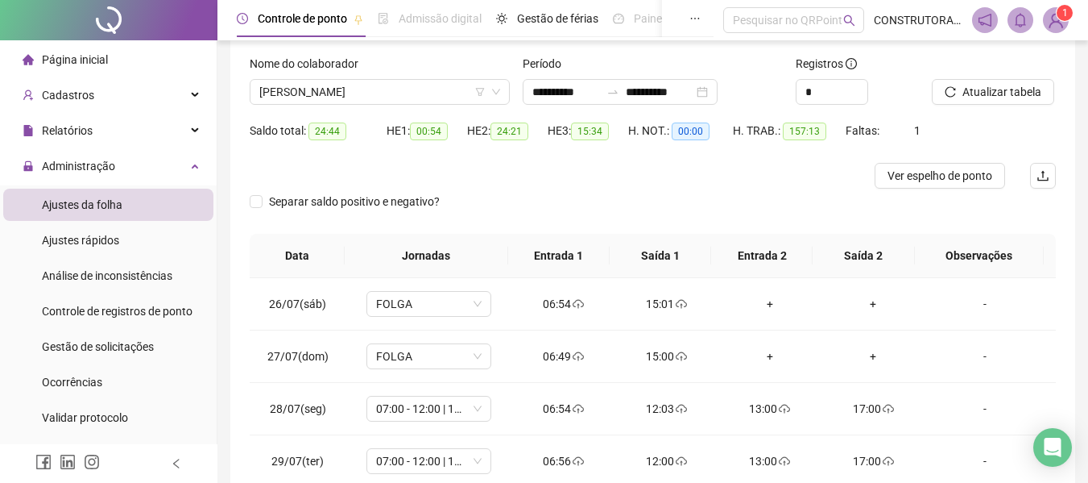
scroll to position [0, 0]
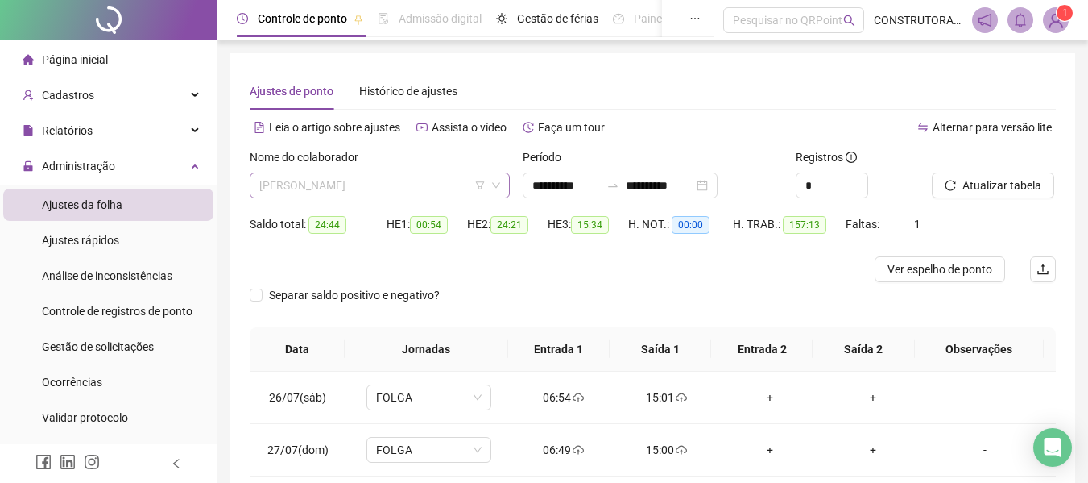
click at [329, 180] on span "[PERSON_NAME]" at bounding box center [379, 185] width 241 height 24
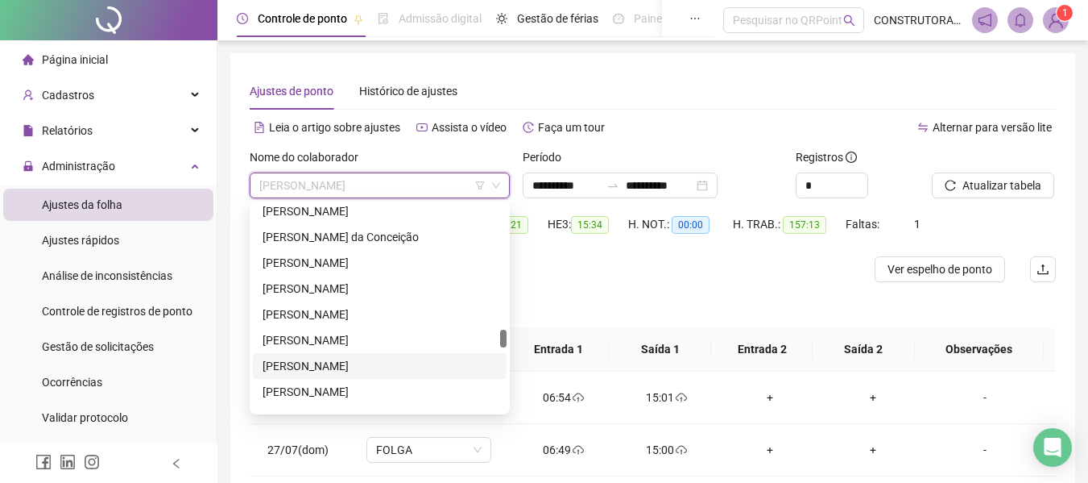
scroll to position [1370, 0]
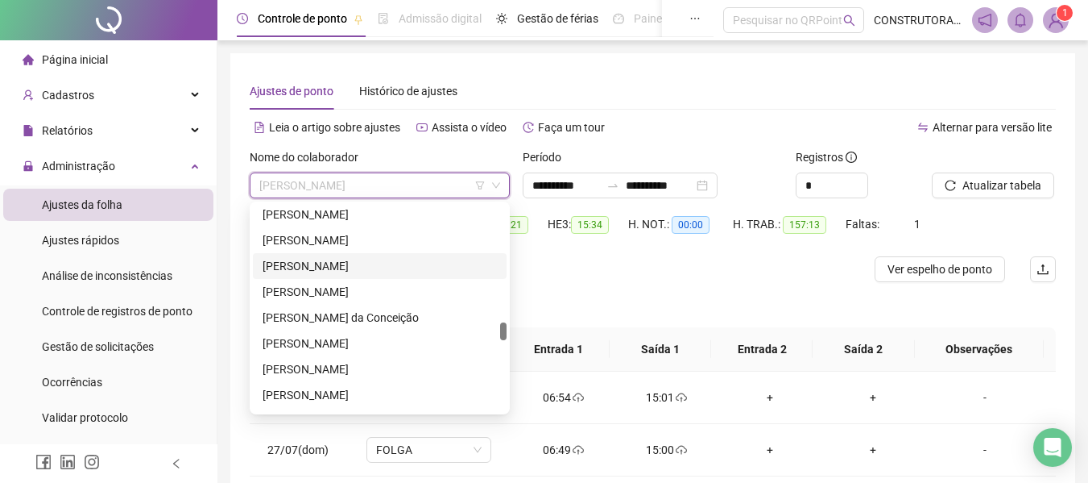
click at [356, 267] on div "[PERSON_NAME]" at bounding box center [380, 266] width 234 height 18
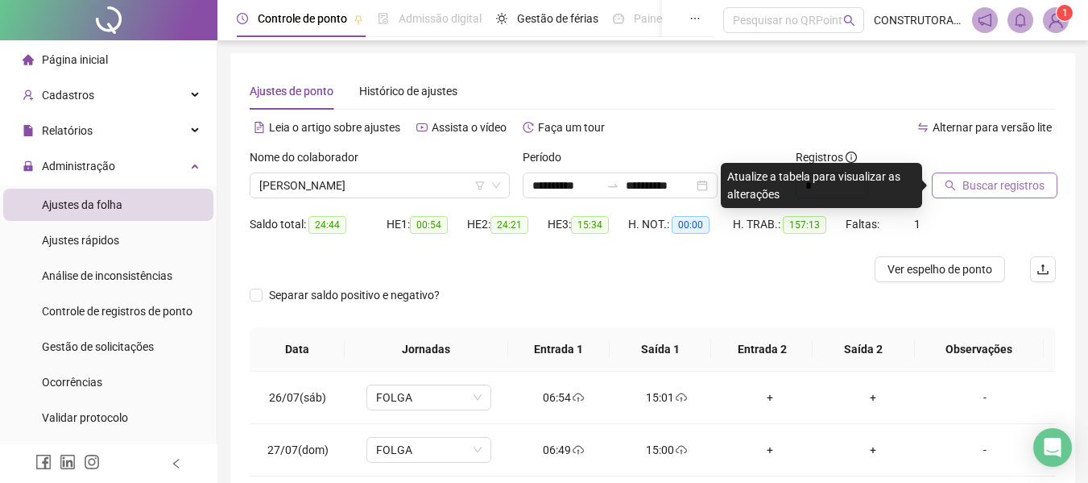
click at [973, 186] on span "Buscar registros" at bounding box center [1004, 185] width 82 height 18
